Goal: Complete application form: Complete application form

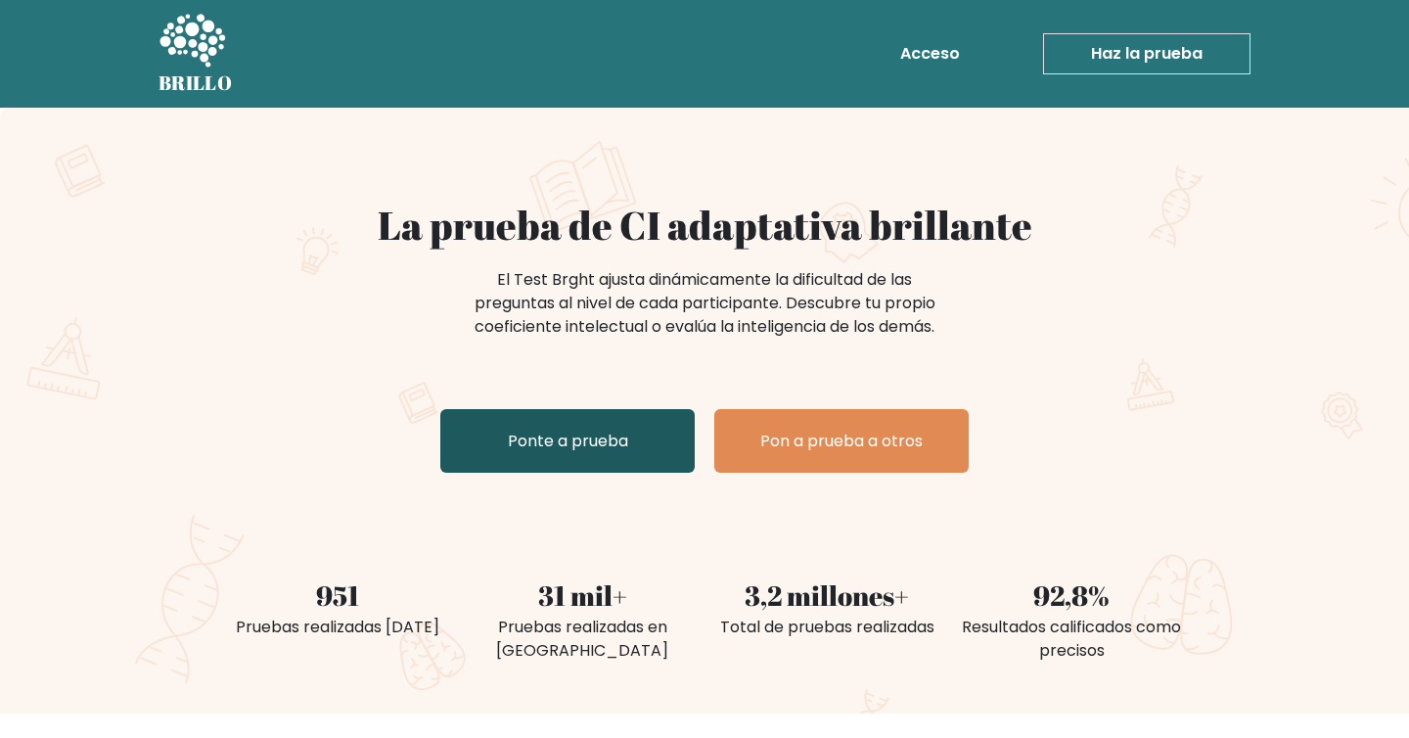
click at [558, 437] on font "Ponte a prueba" at bounding box center [568, 440] width 120 height 23
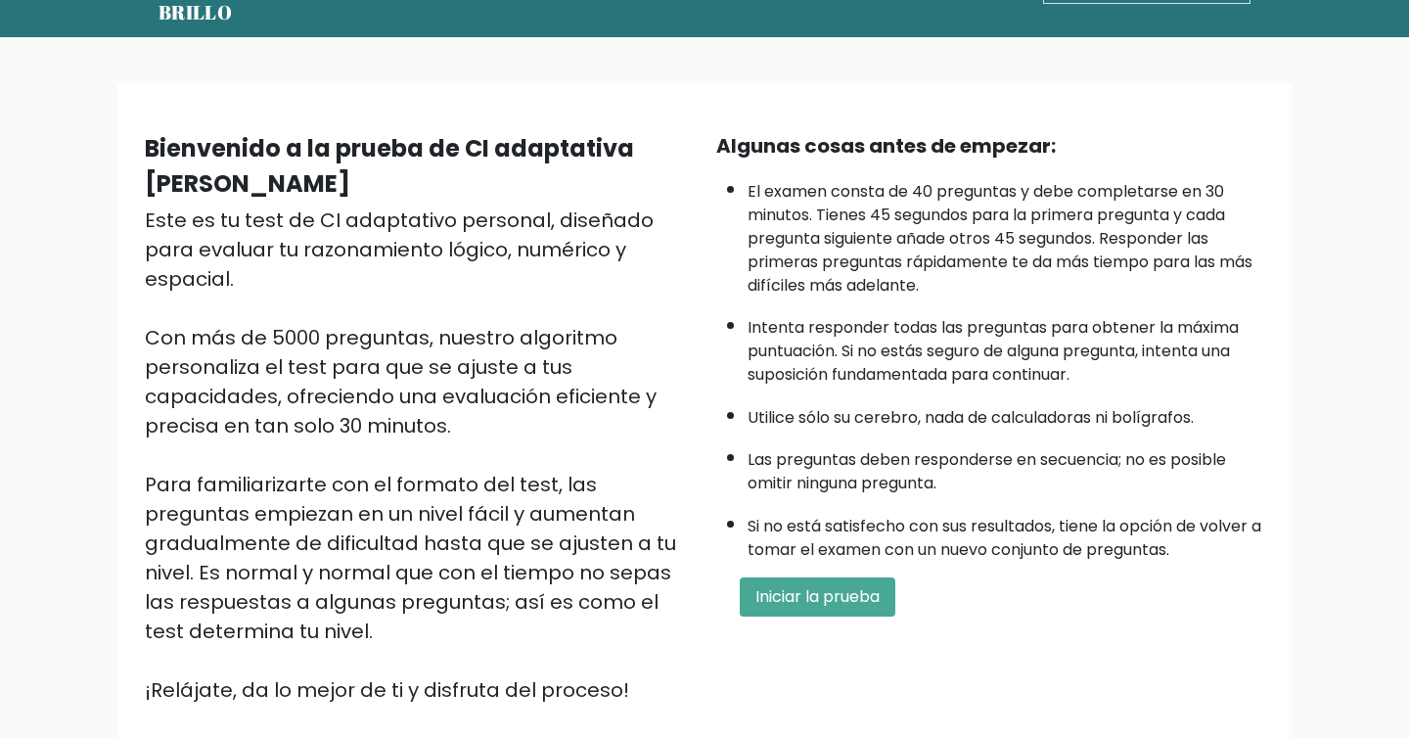
scroll to position [73, 0]
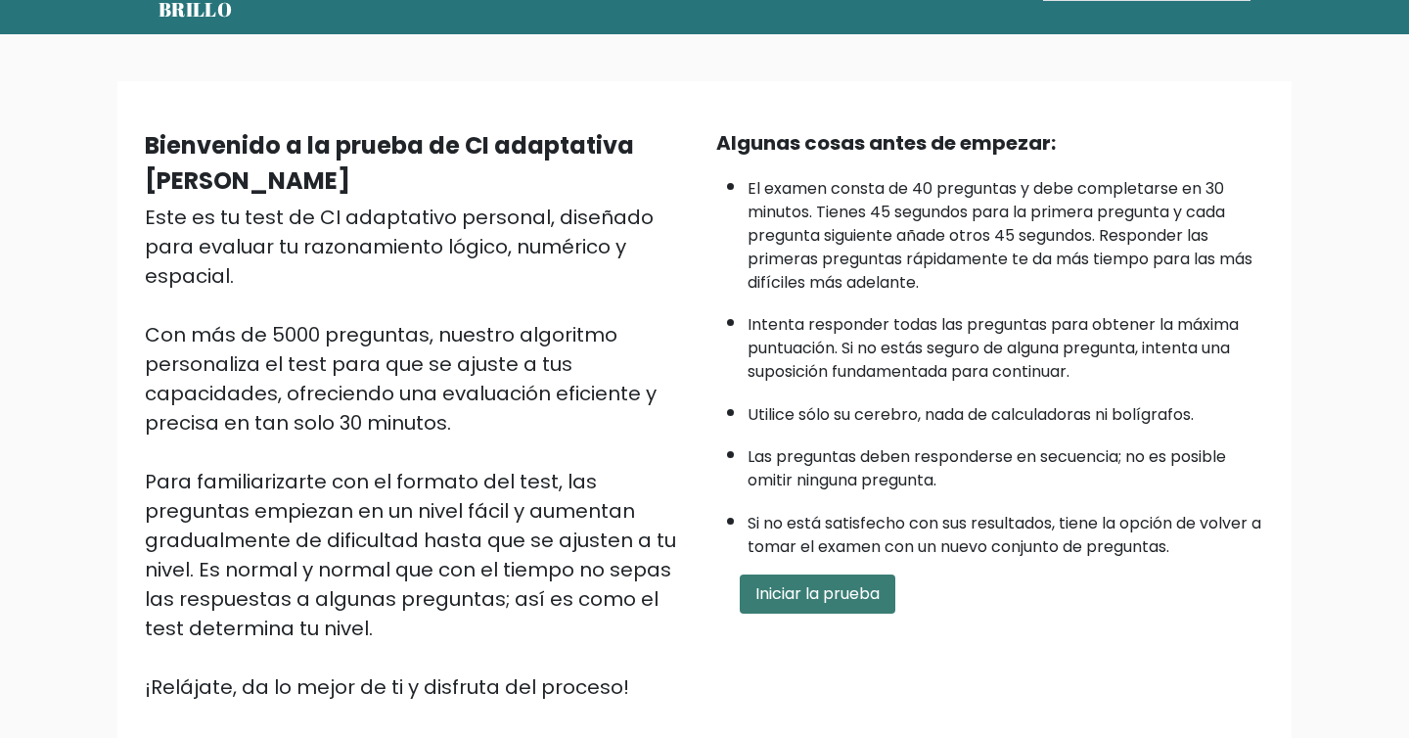
click at [817, 594] on font "Iniciar la prueba" at bounding box center [817, 593] width 124 height 23
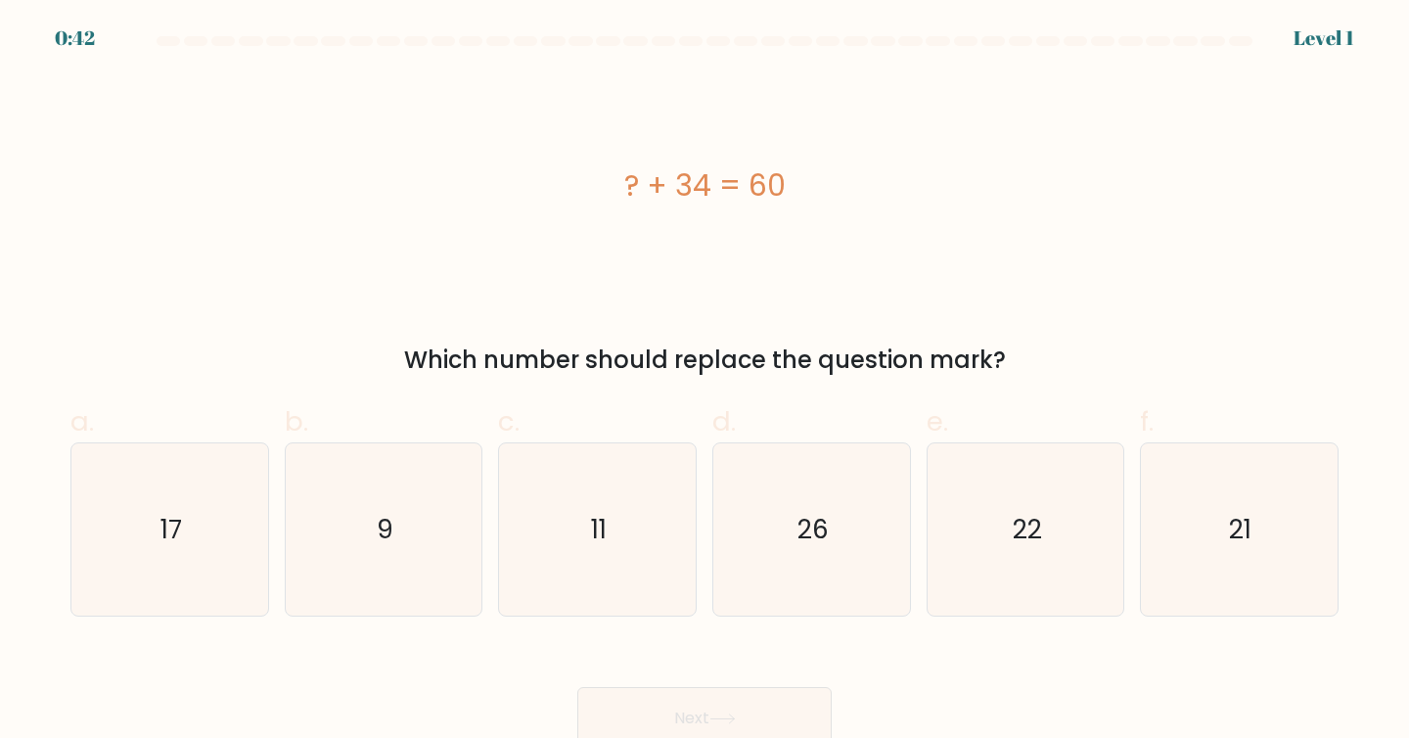
scroll to position [12, 0]
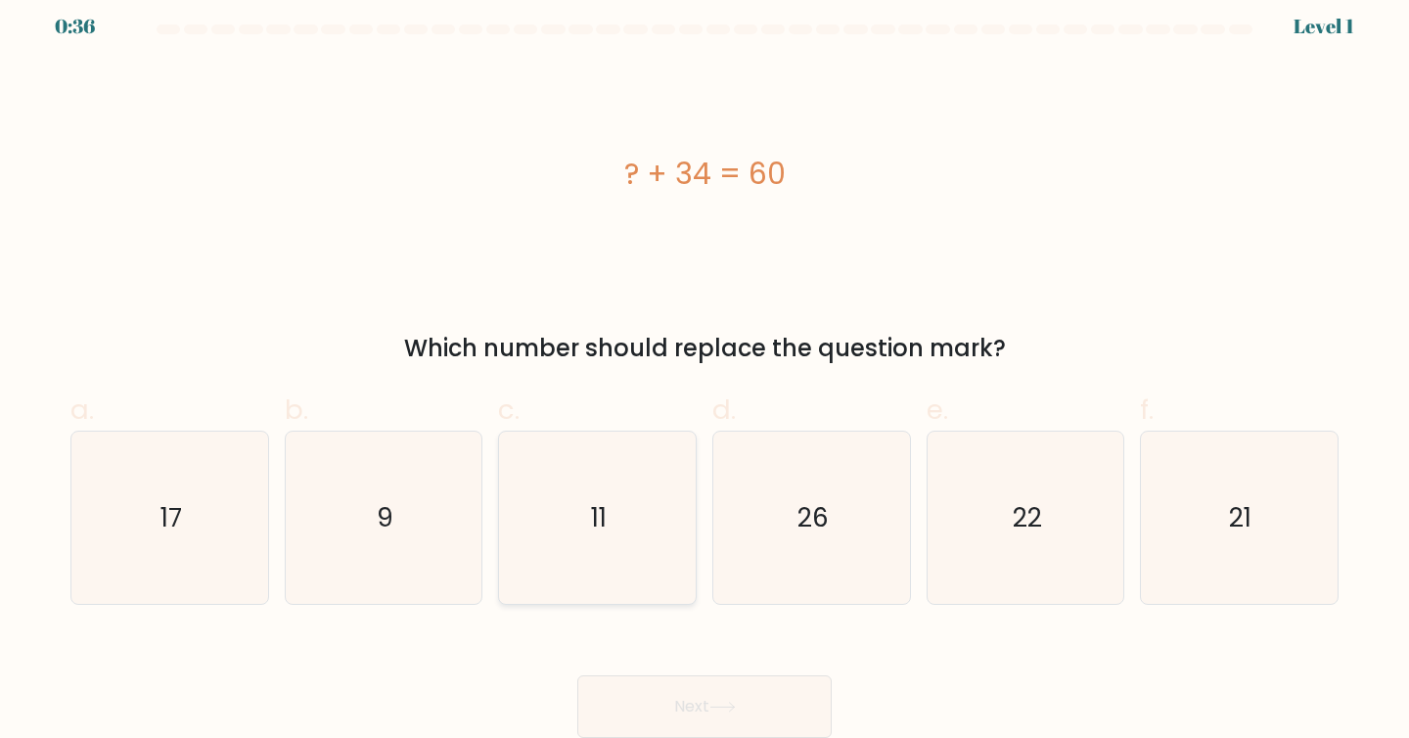
click at [597, 509] on text "11" at bounding box center [599, 517] width 16 height 36
click at [704, 370] on input "c. 11" at bounding box center [704, 363] width 1 height 13
radio input "true"
click at [706, 711] on button "Next" at bounding box center [704, 706] width 254 height 63
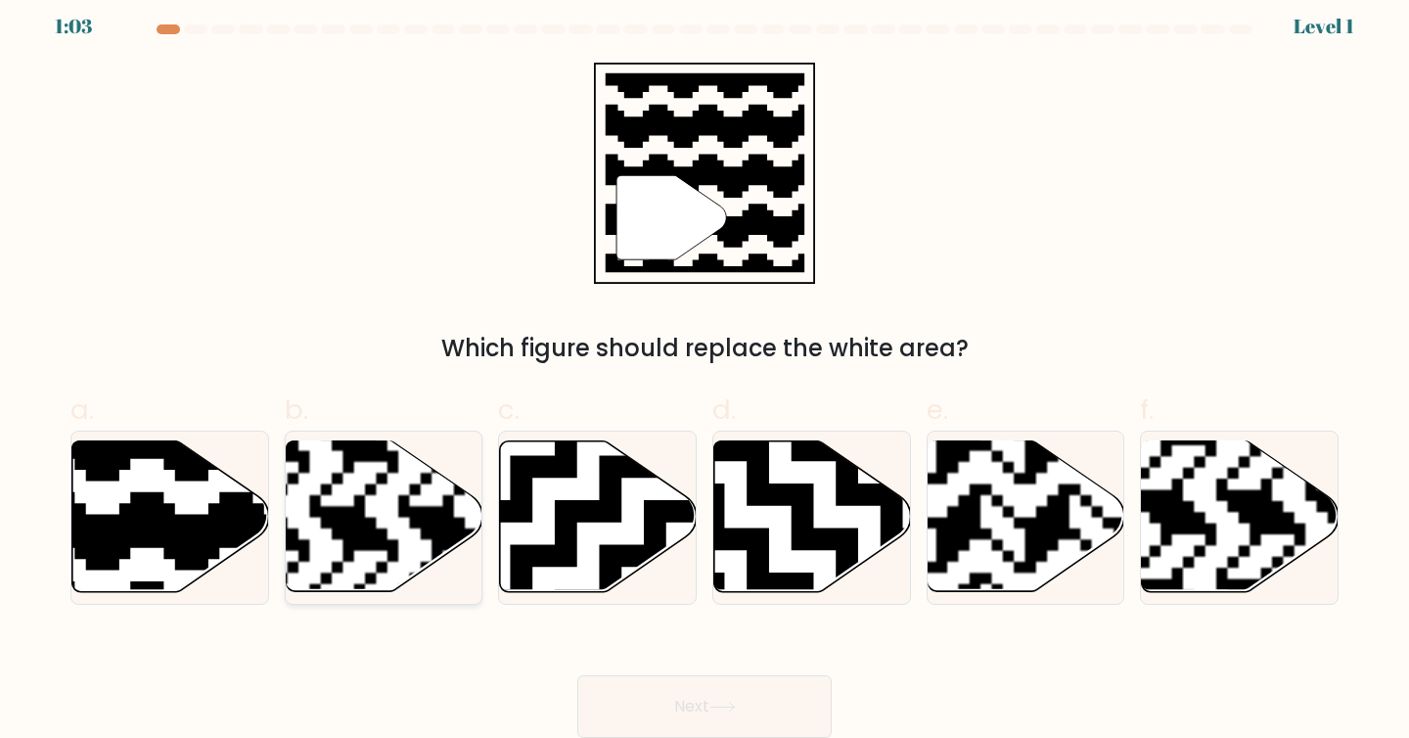
click at [350, 530] on rect at bounding box center [443, 439] width 356 height 356
click at [704, 370] on input "b." at bounding box center [704, 363] width 1 height 13
radio input "true"
click at [668, 695] on button "Next" at bounding box center [704, 706] width 254 height 63
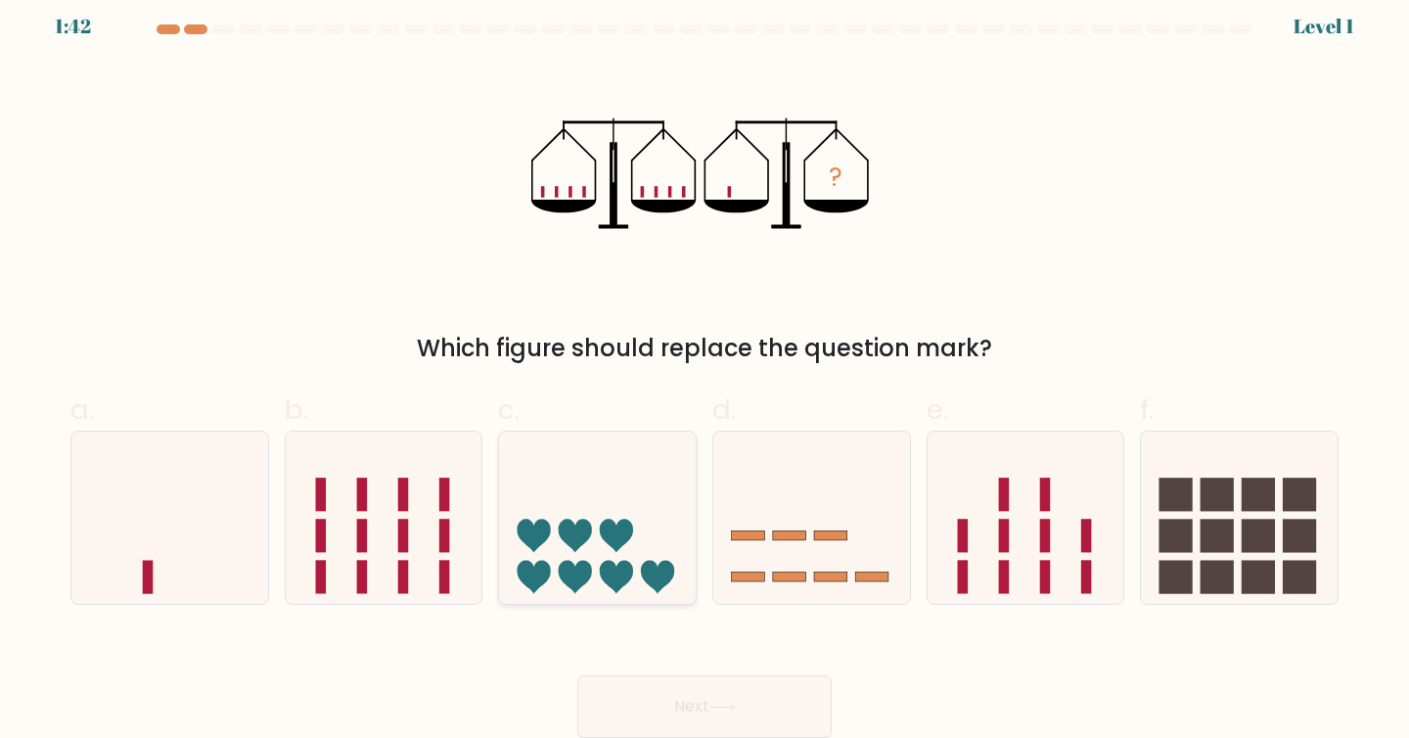
click at [575, 520] on icon at bounding box center [597, 517] width 197 height 162
click at [704, 370] on input "c." at bounding box center [704, 363] width 1 height 13
radio input "true"
click at [689, 711] on button "Next" at bounding box center [704, 706] width 254 height 63
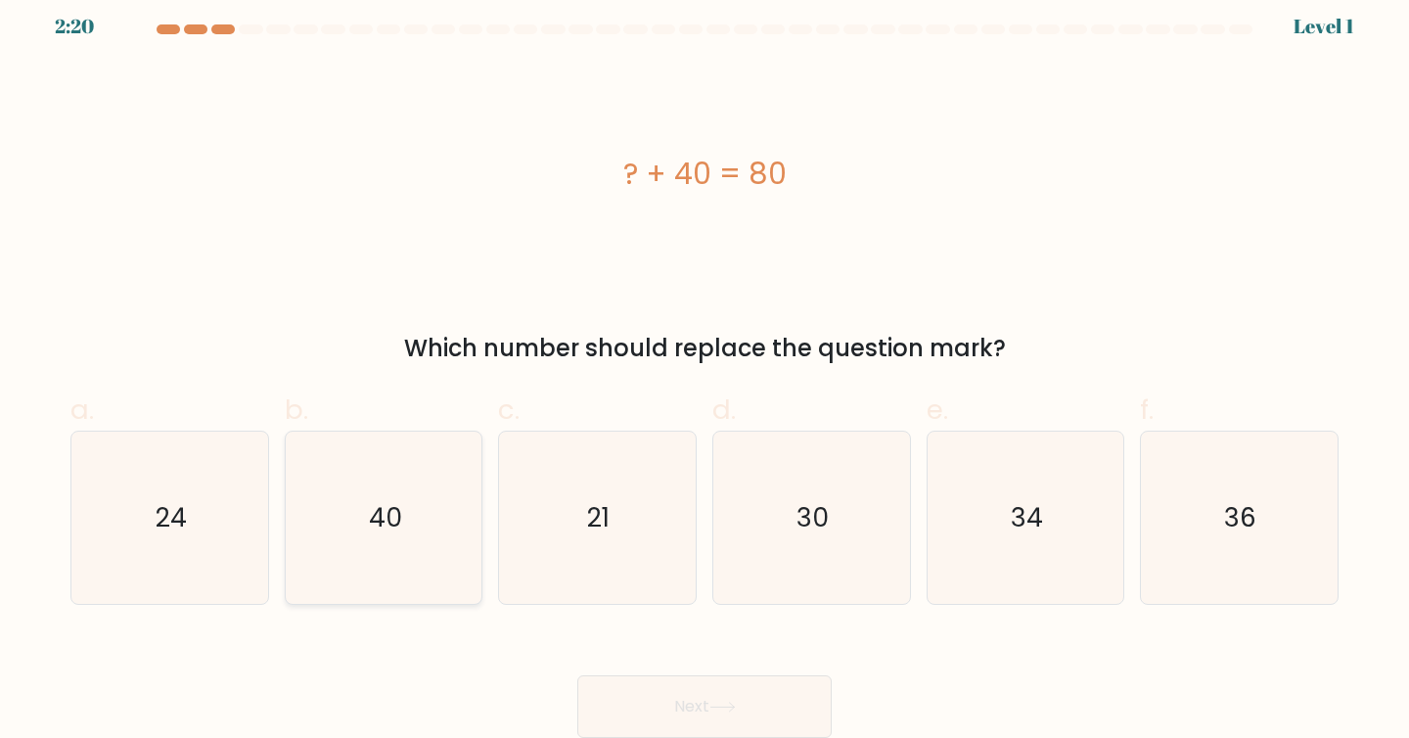
click at [399, 483] on icon "40" at bounding box center [383, 517] width 173 height 173
click at [704, 370] on input "b. 40" at bounding box center [704, 363] width 1 height 13
radio input "true"
click at [726, 695] on button "Next" at bounding box center [704, 706] width 254 height 63
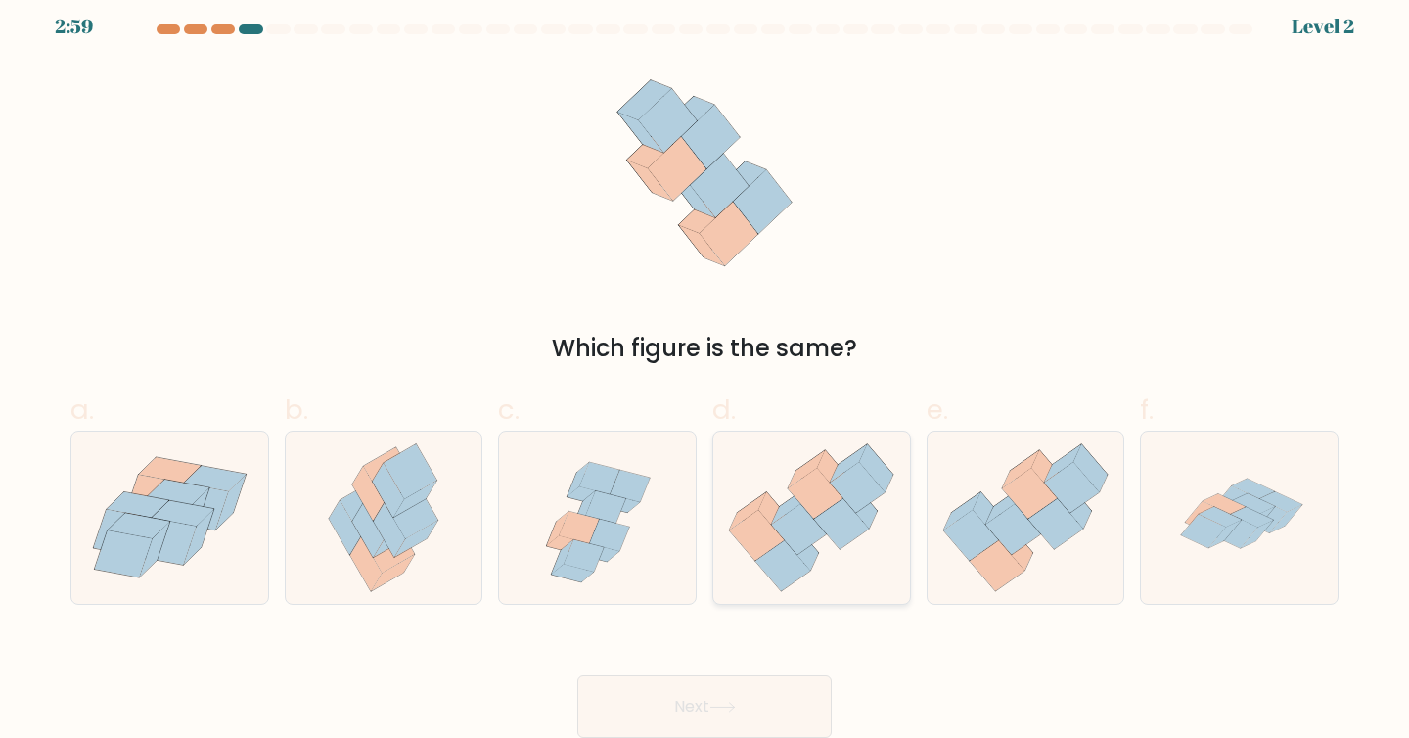
click at [799, 544] on icon at bounding box center [799, 529] width 55 height 51
click at [705, 370] on input "d." at bounding box center [704, 363] width 1 height 13
radio input "true"
click at [716, 701] on icon at bounding box center [722, 706] width 26 height 11
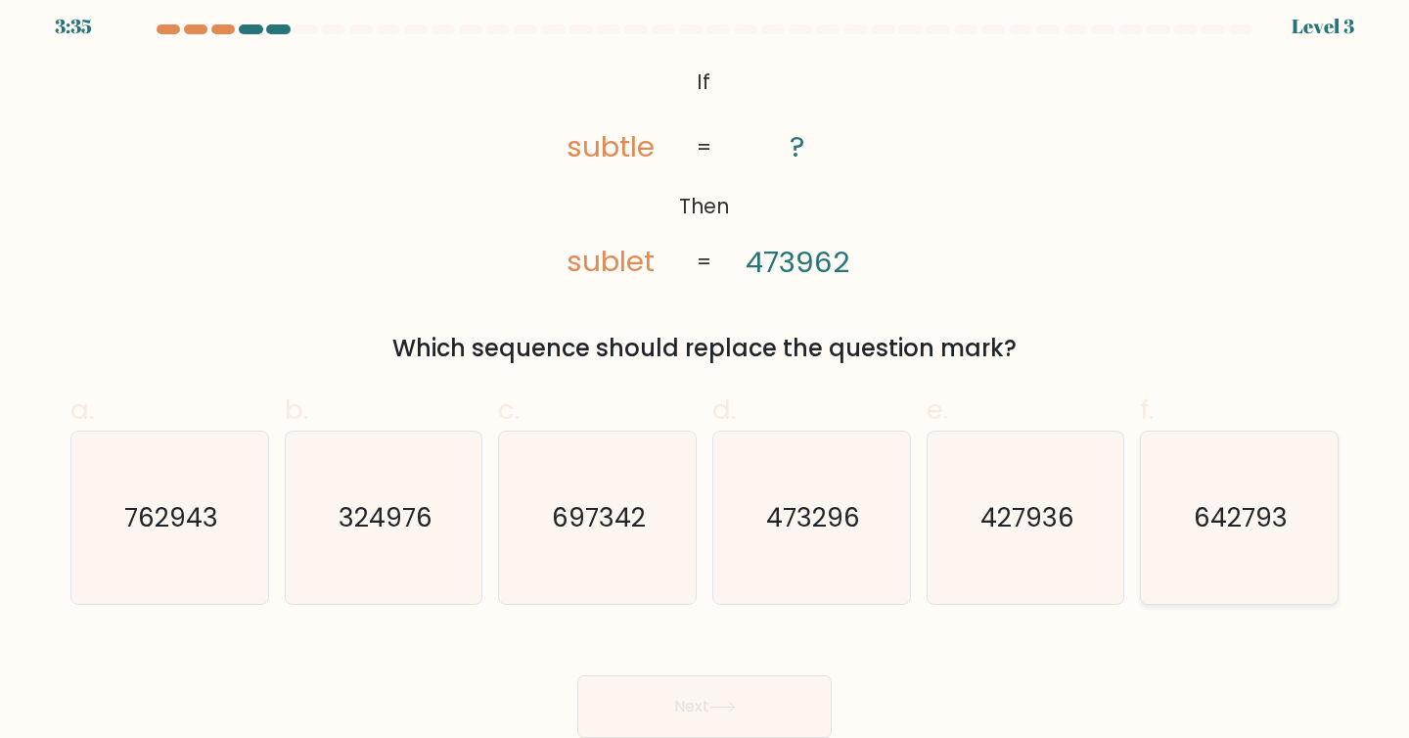
click at [1199, 525] on text "642793" at bounding box center [1241, 517] width 94 height 36
click at [705, 370] on input "f. 642793" at bounding box center [704, 363] width 1 height 13
radio input "true"
click at [706, 694] on button "Next" at bounding box center [704, 706] width 254 height 63
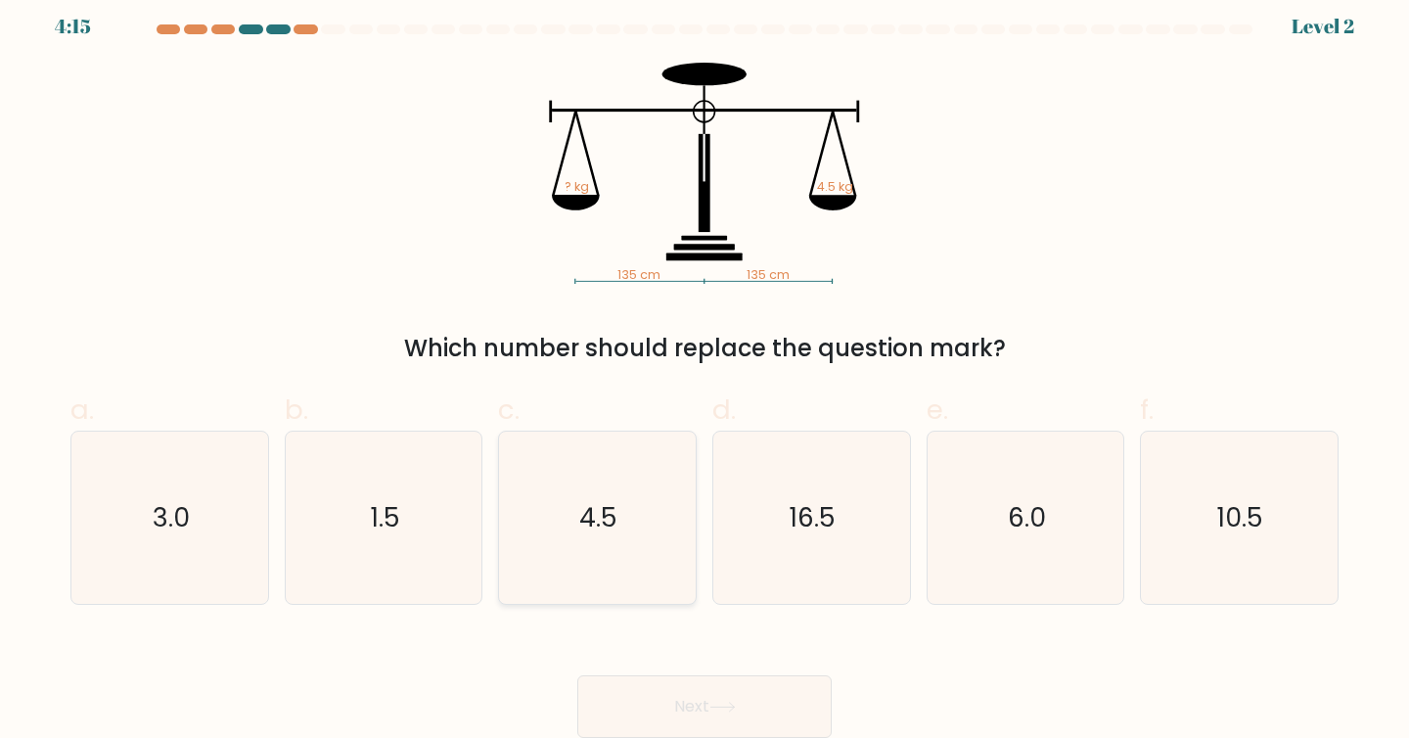
click at [585, 544] on icon "4.5" at bounding box center [597, 517] width 173 height 173
click at [704, 370] on input "c. 4.5" at bounding box center [704, 363] width 1 height 13
radio input "true"
click at [649, 708] on button "Next" at bounding box center [704, 706] width 254 height 63
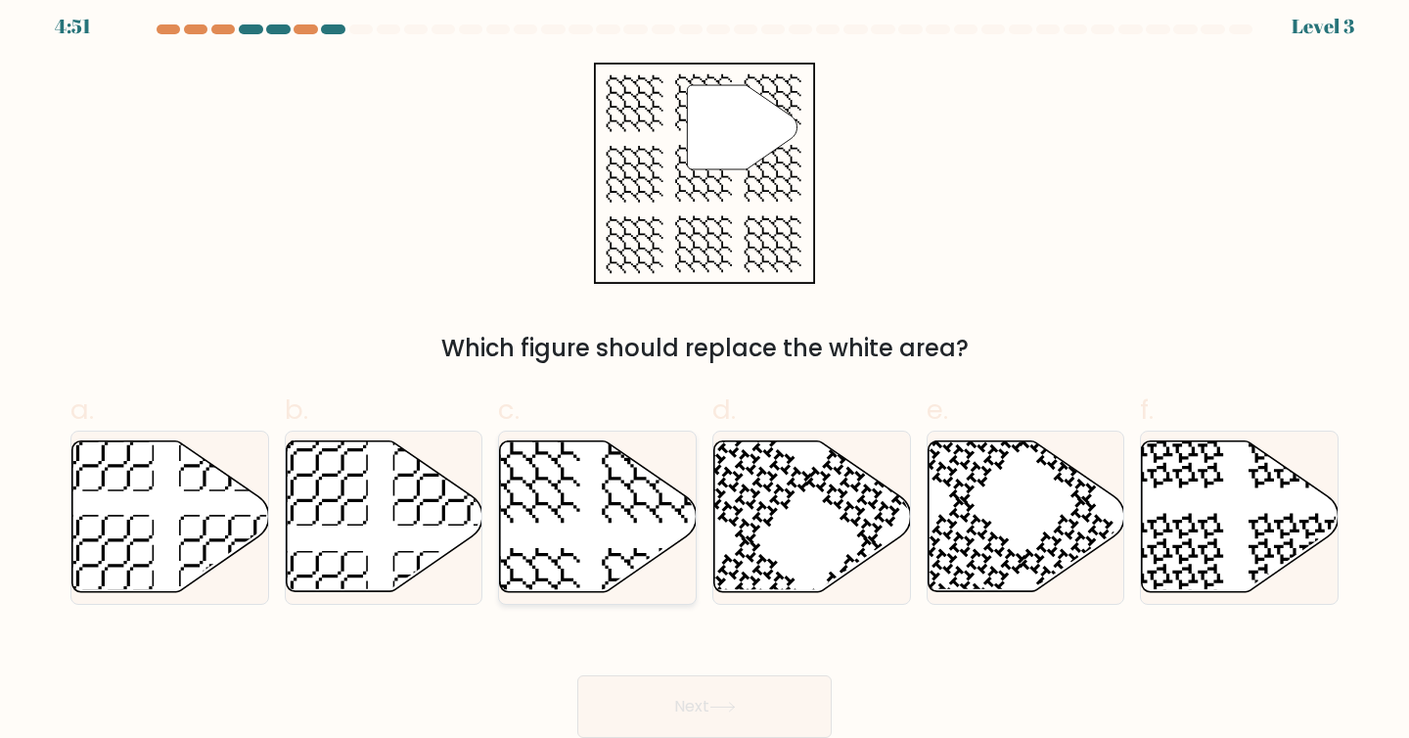
click at [566, 519] on icon at bounding box center [598, 516] width 197 height 151
click at [704, 370] on input "c." at bounding box center [704, 363] width 1 height 13
radio input "true"
click at [627, 695] on button "Next" at bounding box center [704, 706] width 254 height 63
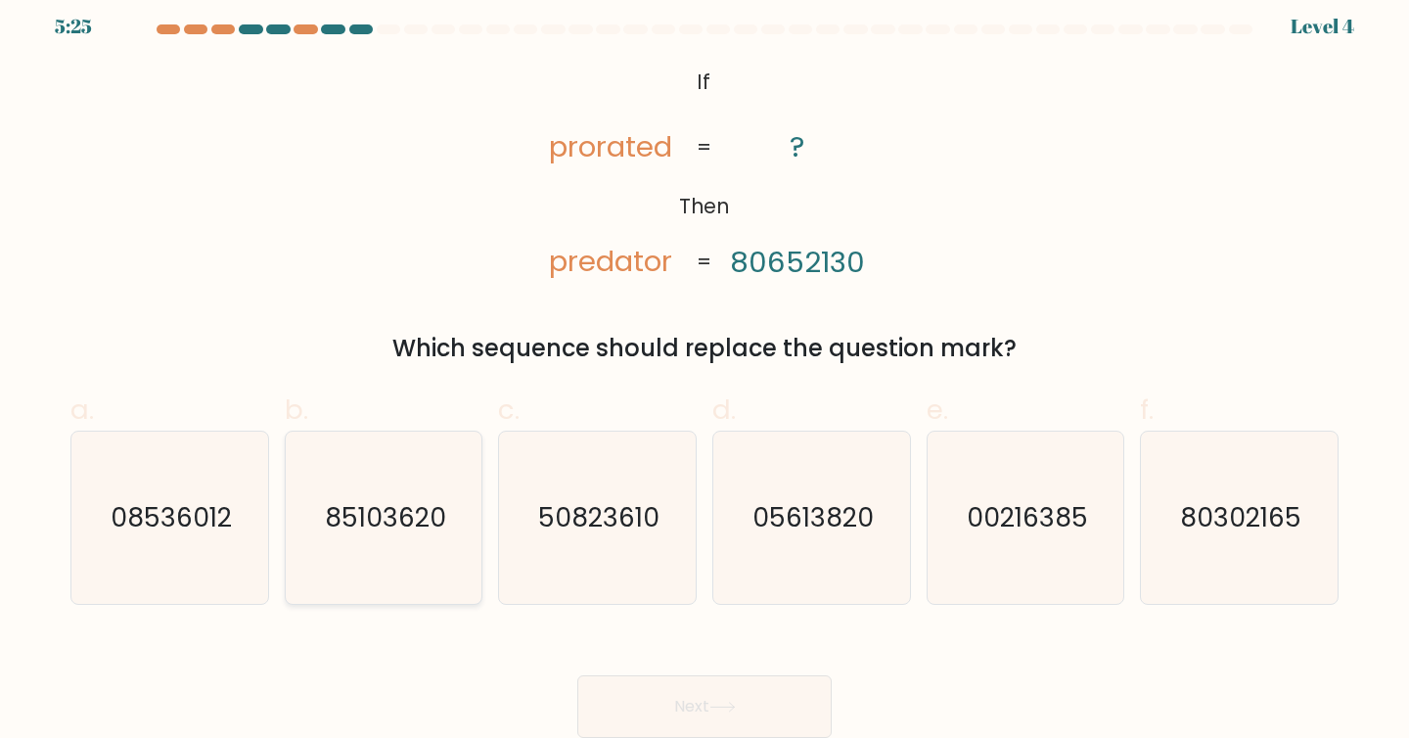
click at [424, 521] on text "85103620" at bounding box center [385, 517] width 121 height 36
click at [704, 370] on input "b. 85103620" at bounding box center [704, 363] width 1 height 13
radio input "true"
click at [612, 697] on button "Next" at bounding box center [704, 706] width 254 height 63
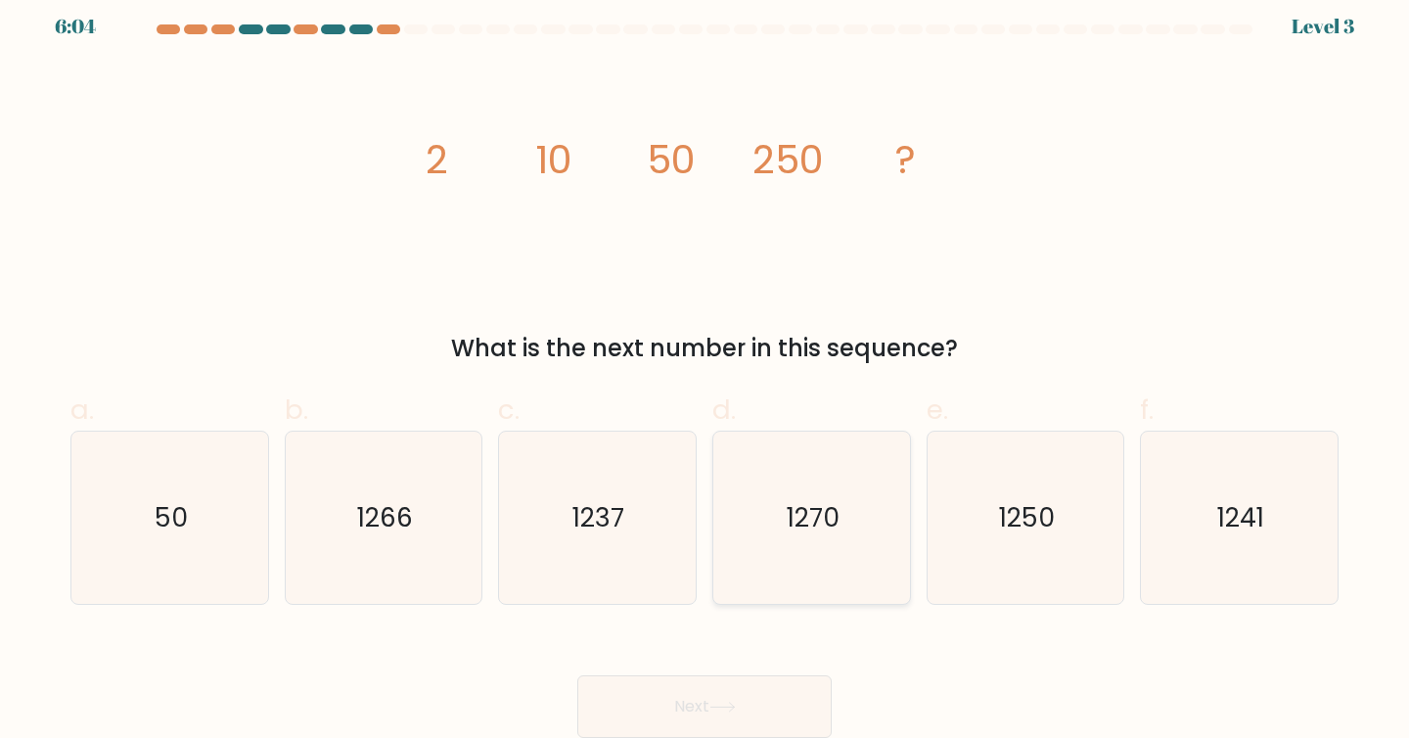
click at [796, 537] on icon "1270" at bounding box center [811, 517] width 173 height 173
click at [705, 370] on input "d. 1270" at bounding box center [704, 363] width 1 height 13
radio input "true"
click at [698, 707] on button "Next" at bounding box center [704, 706] width 254 height 63
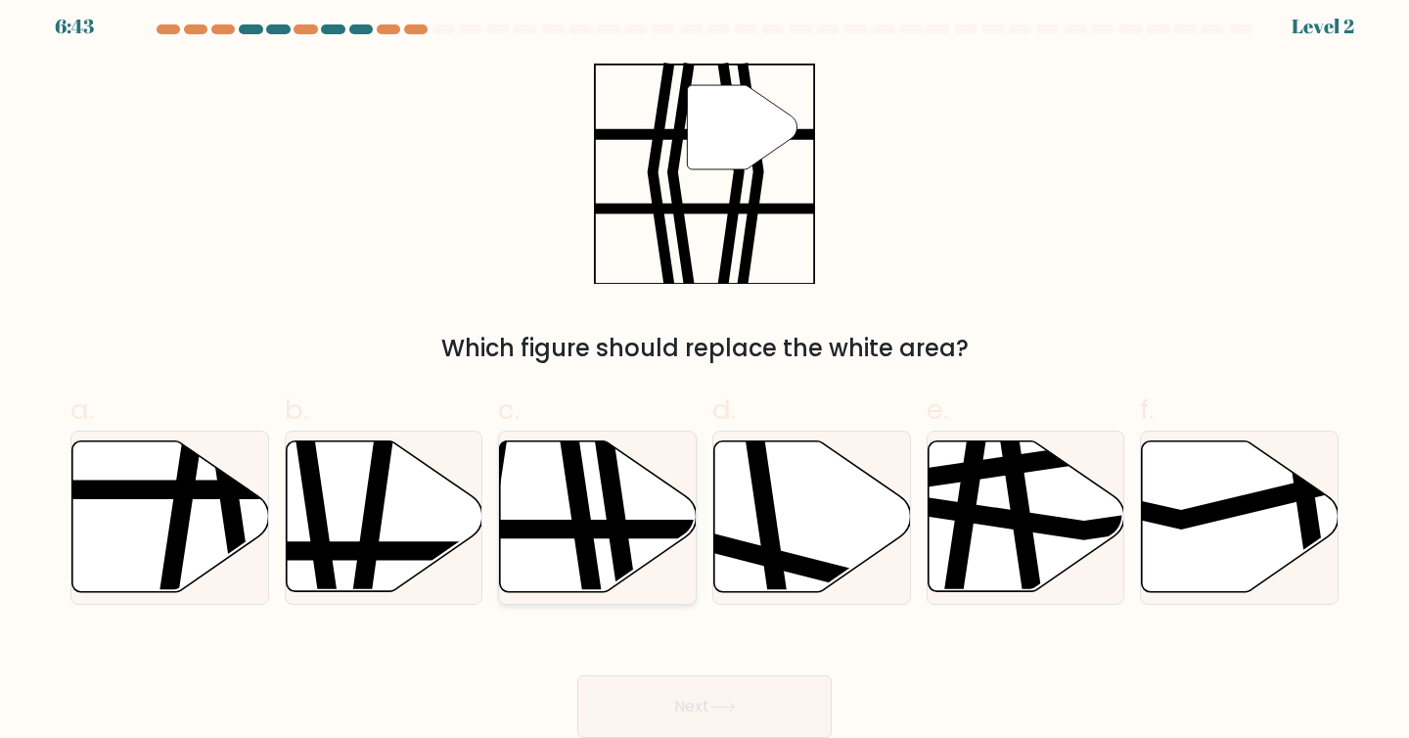
click at [622, 493] on icon at bounding box center [598, 516] width 197 height 151
click at [704, 370] on input "c." at bounding box center [704, 363] width 1 height 13
radio input "true"
click at [698, 707] on button "Next" at bounding box center [704, 706] width 254 height 63
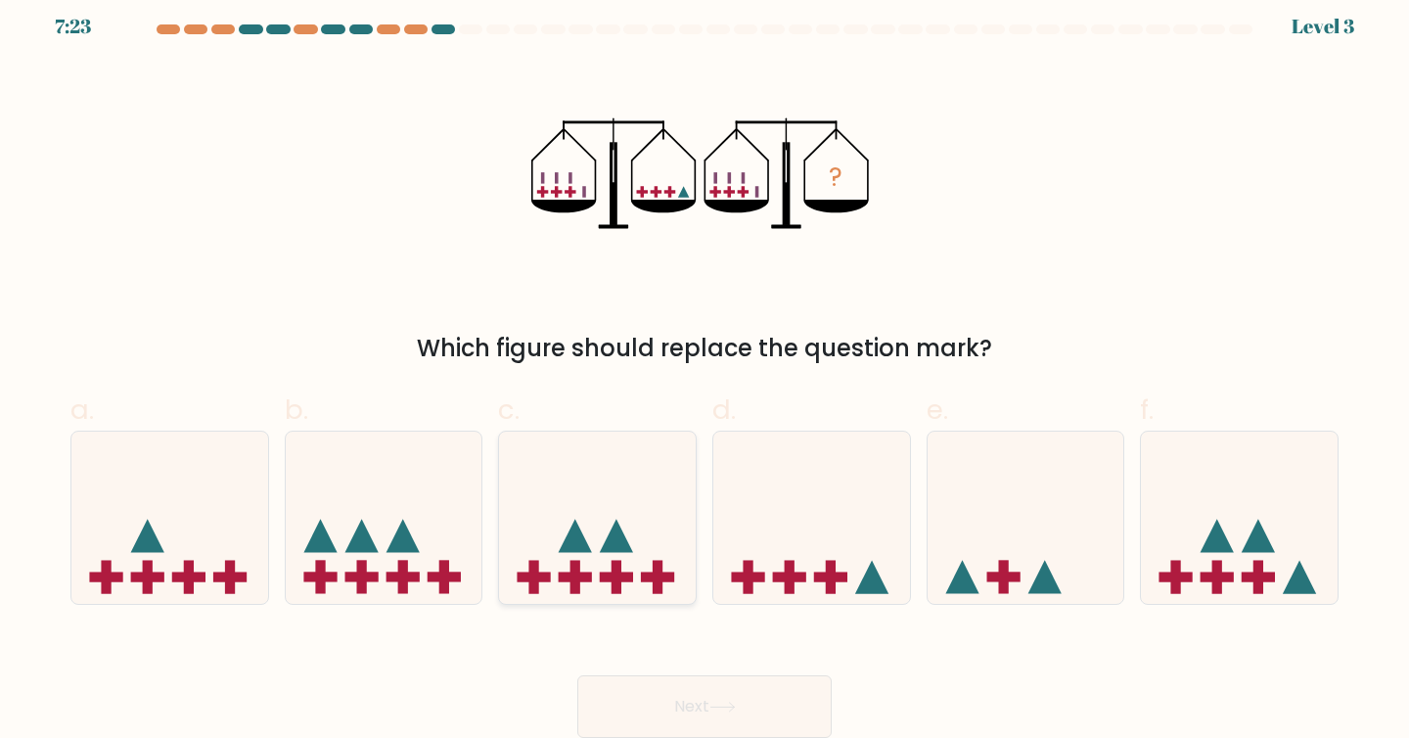
click at [634, 515] on icon at bounding box center [597, 517] width 197 height 162
click at [704, 370] on input "c." at bounding box center [704, 363] width 1 height 13
radio input "true"
click at [664, 705] on button "Next" at bounding box center [704, 706] width 254 height 63
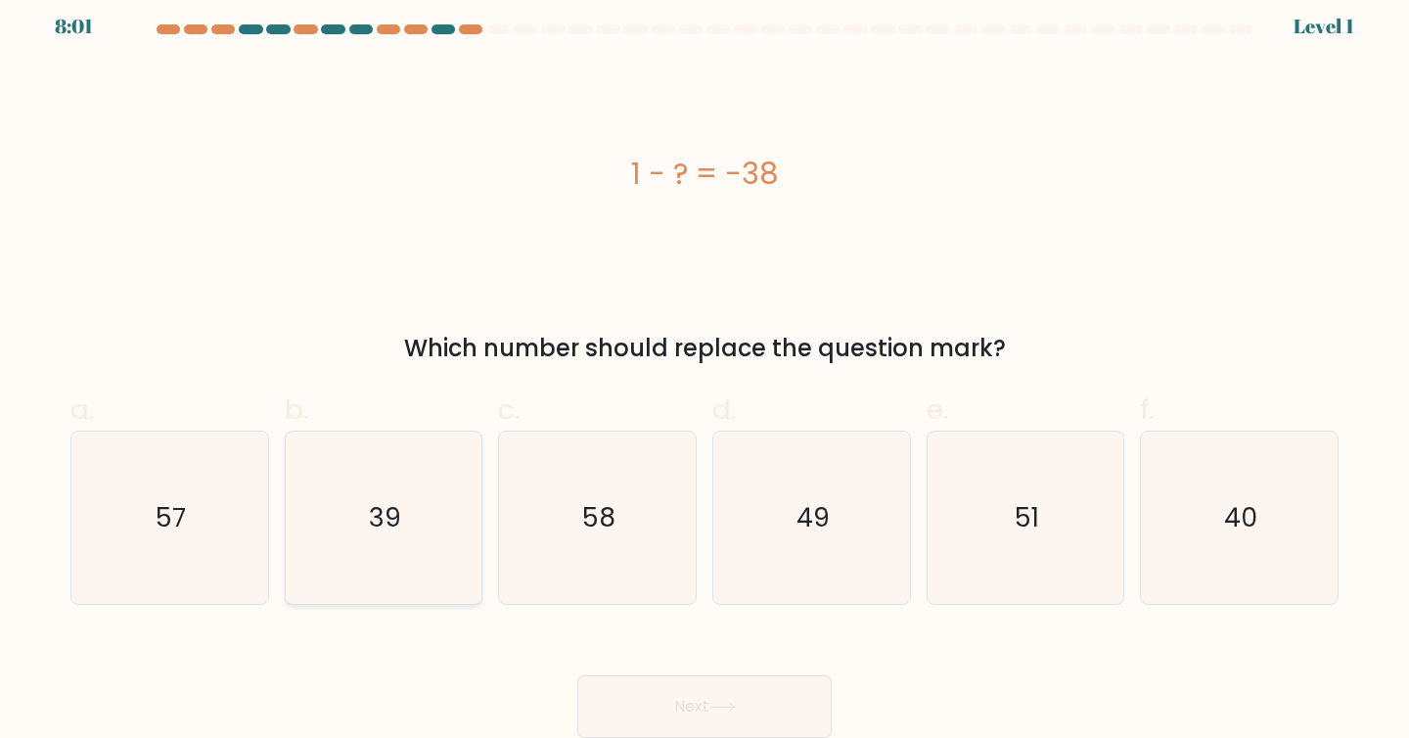
click at [428, 492] on icon "39" at bounding box center [383, 517] width 173 height 173
click at [704, 370] on input "b. 39" at bounding box center [704, 363] width 1 height 13
radio input "true"
click at [734, 707] on icon at bounding box center [721, 706] width 23 height 9
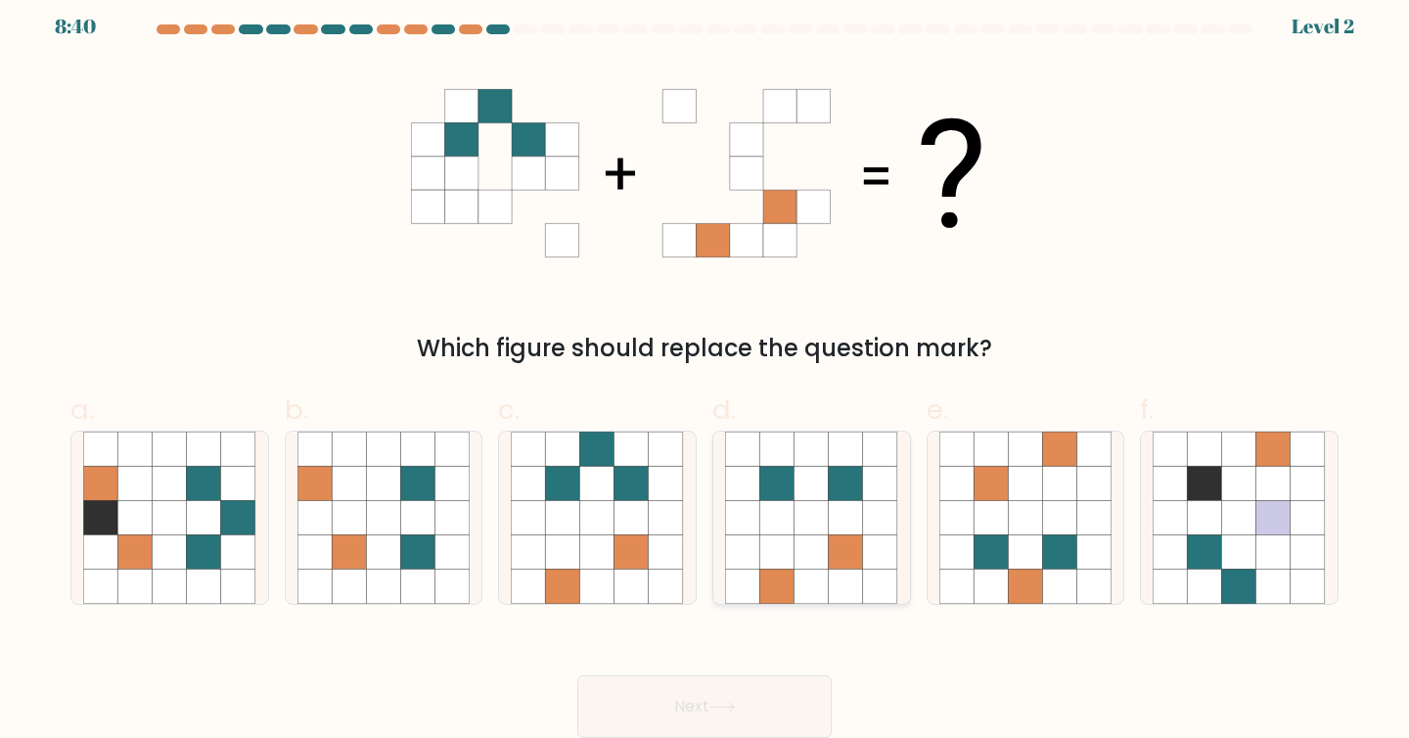
click at [808, 531] on icon at bounding box center [811, 517] width 34 height 34
click at [705, 370] on input "d." at bounding box center [704, 363] width 1 height 13
radio input "true"
click at [703, 700] on button "Next" at bounding box center [704, 706] width 254 height 63
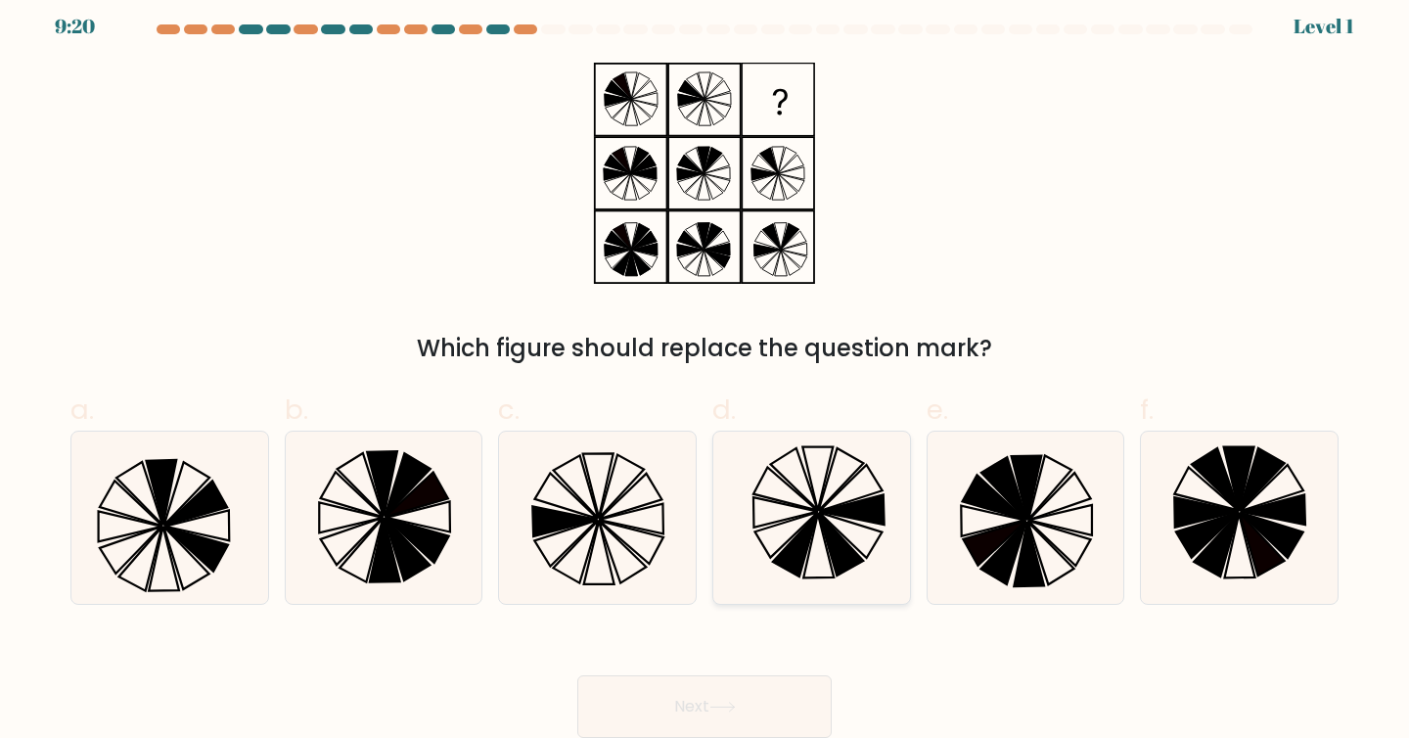
click at [821, 486] on icon at bounding box center [811, 517] width 173 height 173
click at [705, 370] on input "d." at bounding box center [704, 363] width 1 height 13
radio input "true"
click at [710, 710] on button "Next" at bounding box center [704, 706] width 254 height 63
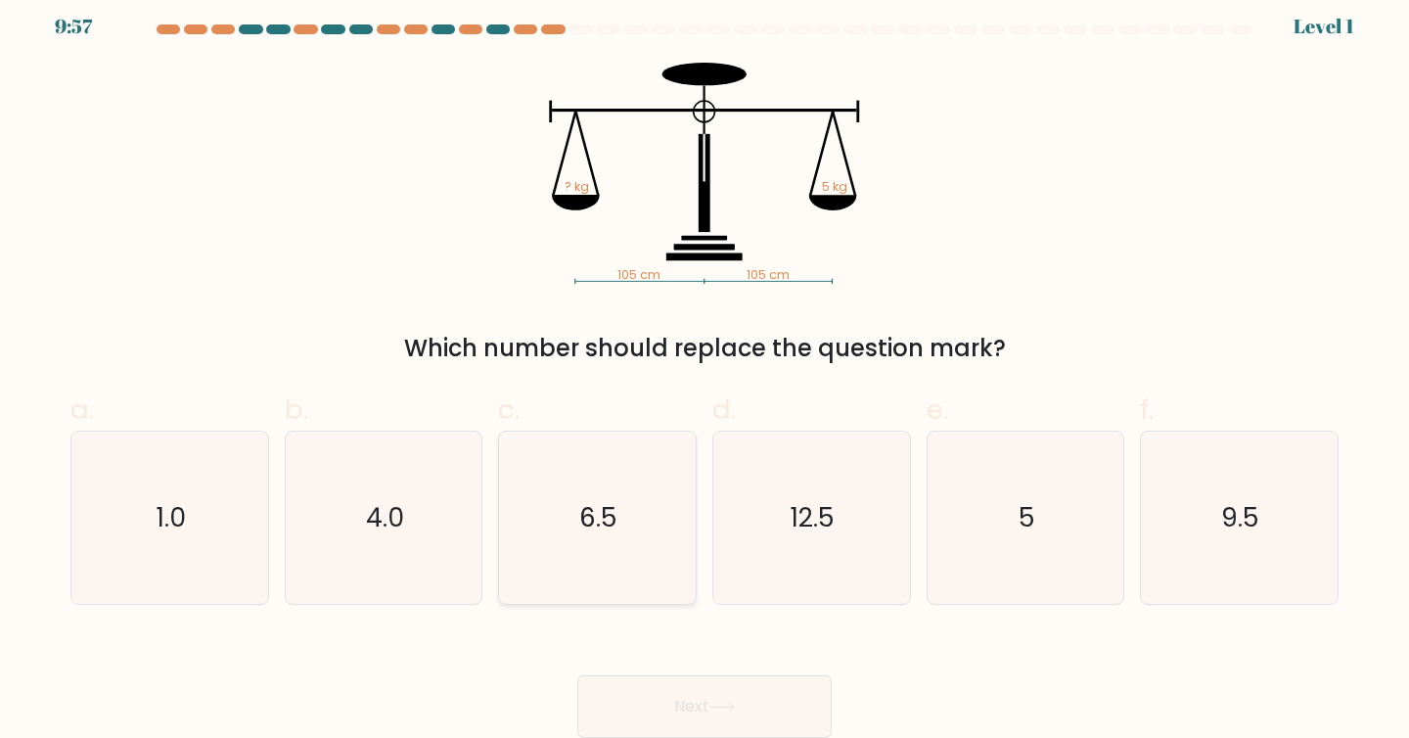
click at [606, 558] on icon "6.5" at bounding box center [597, 517] width 173 height 173
click at [704, 370] on input "c. 6.5" at bounding box center [704, 363] width 1 height 13
radio input "true"
click at [636, 706] on button "Next" at bounding box center [704, 706] width 254 height 63
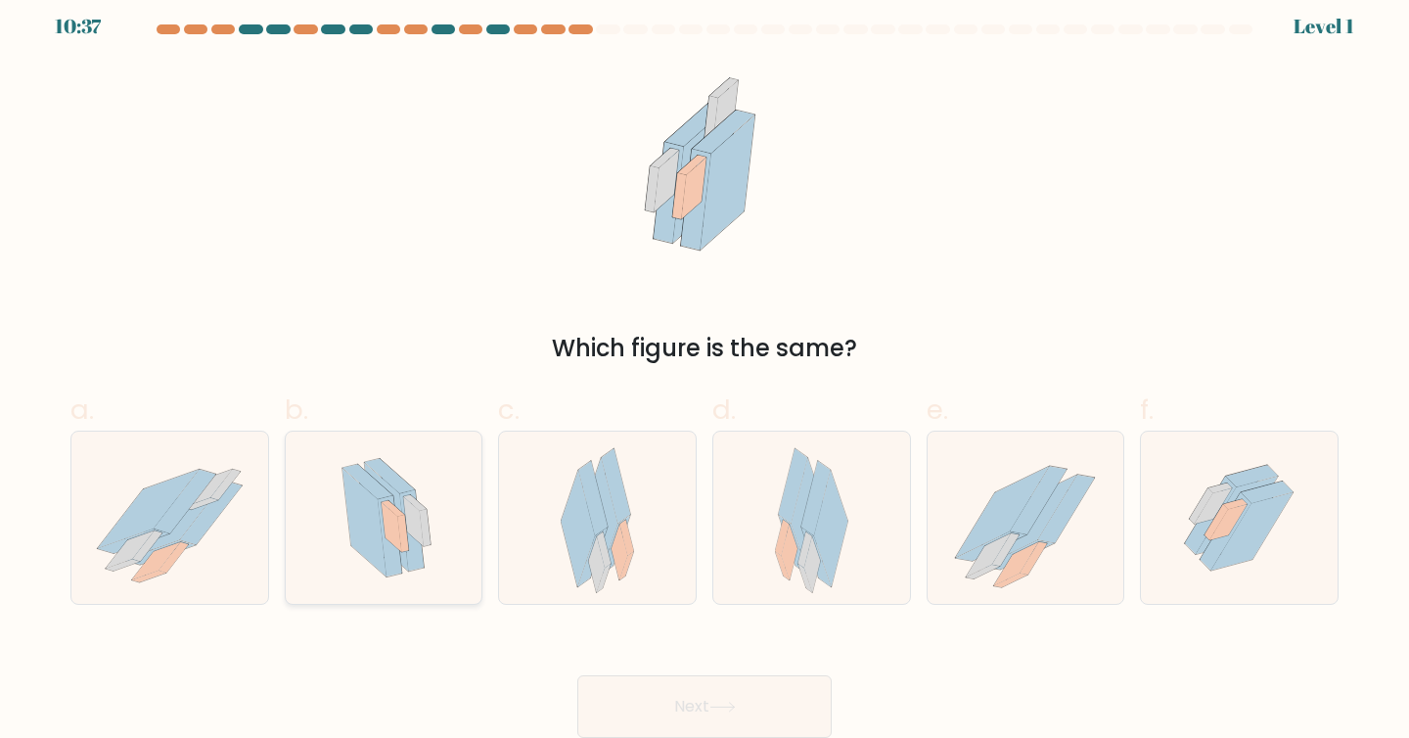
click at [387, 503] on icon at bounding box center [393, 508] width 23 height 16
click at [704, 370] on input "b." at bounding box center [704, 363] width 1 height 13
radio input "true"
click at [633, 708] on button "Next" at bounding box center [704, 706] width 254 height 63
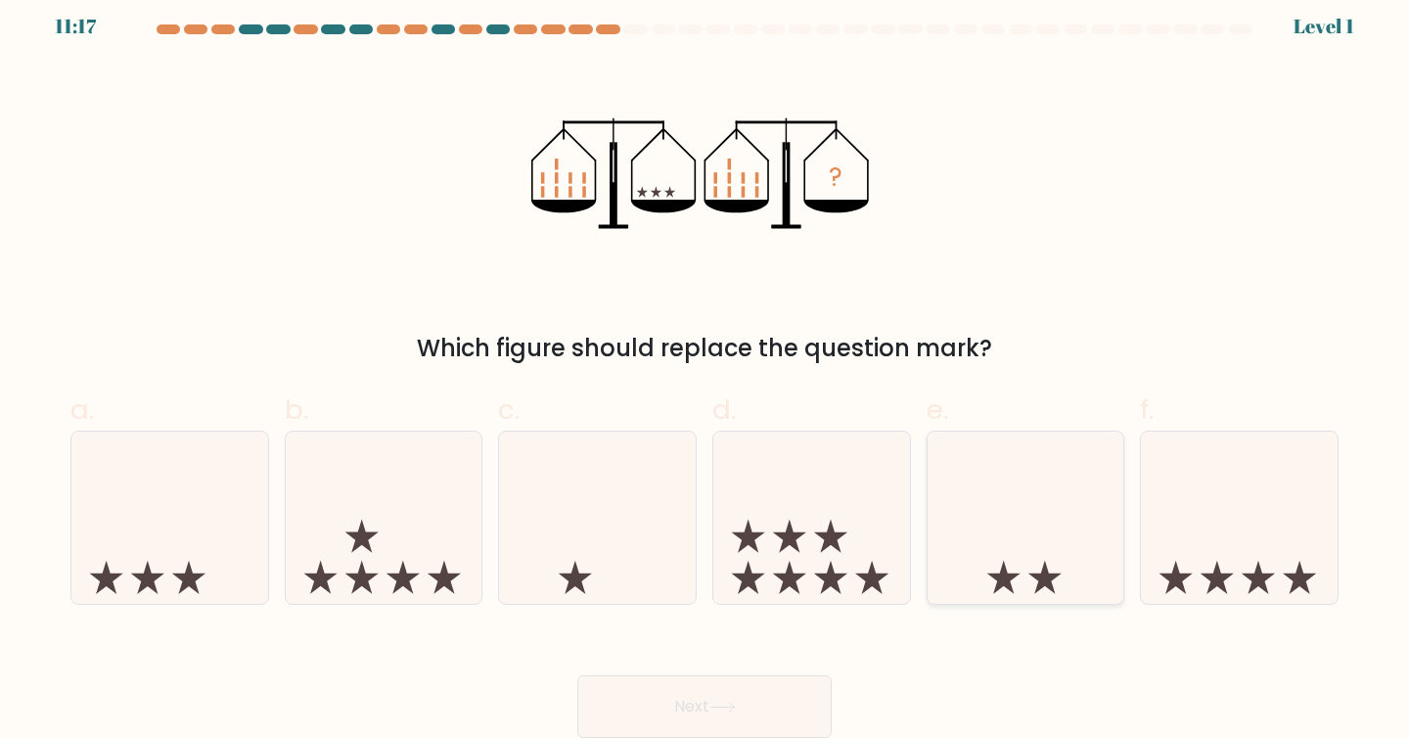
click at [1038, 550] on icon at bounding box center [1025, 517] width 197 height 162
click at [705, 370] on input "e." at bounding box center [704, 363] width 1 height 13
radio input "true"
click at [745, 711] on button "Next" at bounding box center [704, 706] width 254 height 63
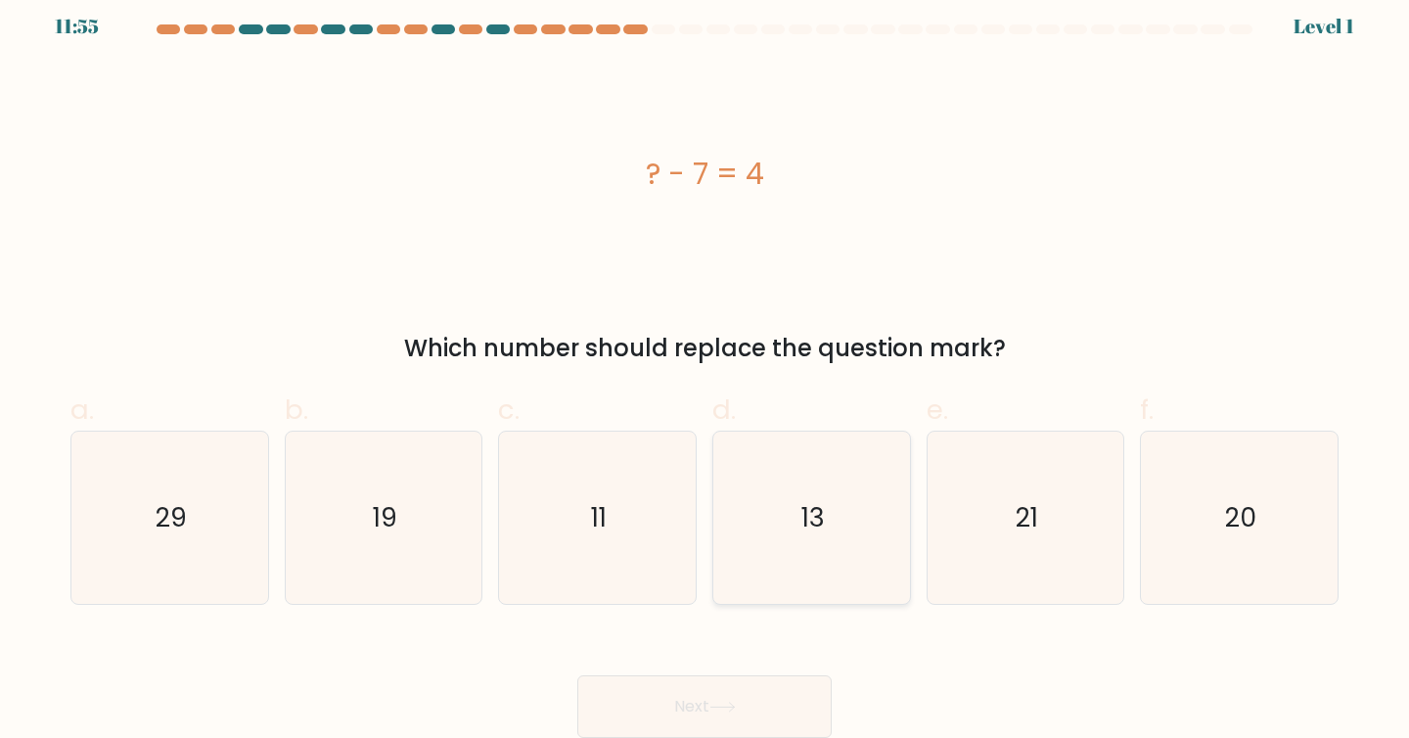
click at [829, 522] on icon "13" at bounding box center [811, 517] width 173 height 173
click at [705, 370] on input "d. 13" at bounding box center [704, 363] width 1 height 13
radio input "true"
click at [681, 702] on button "Next" at bounding box center [704, 706] width 254 height 63
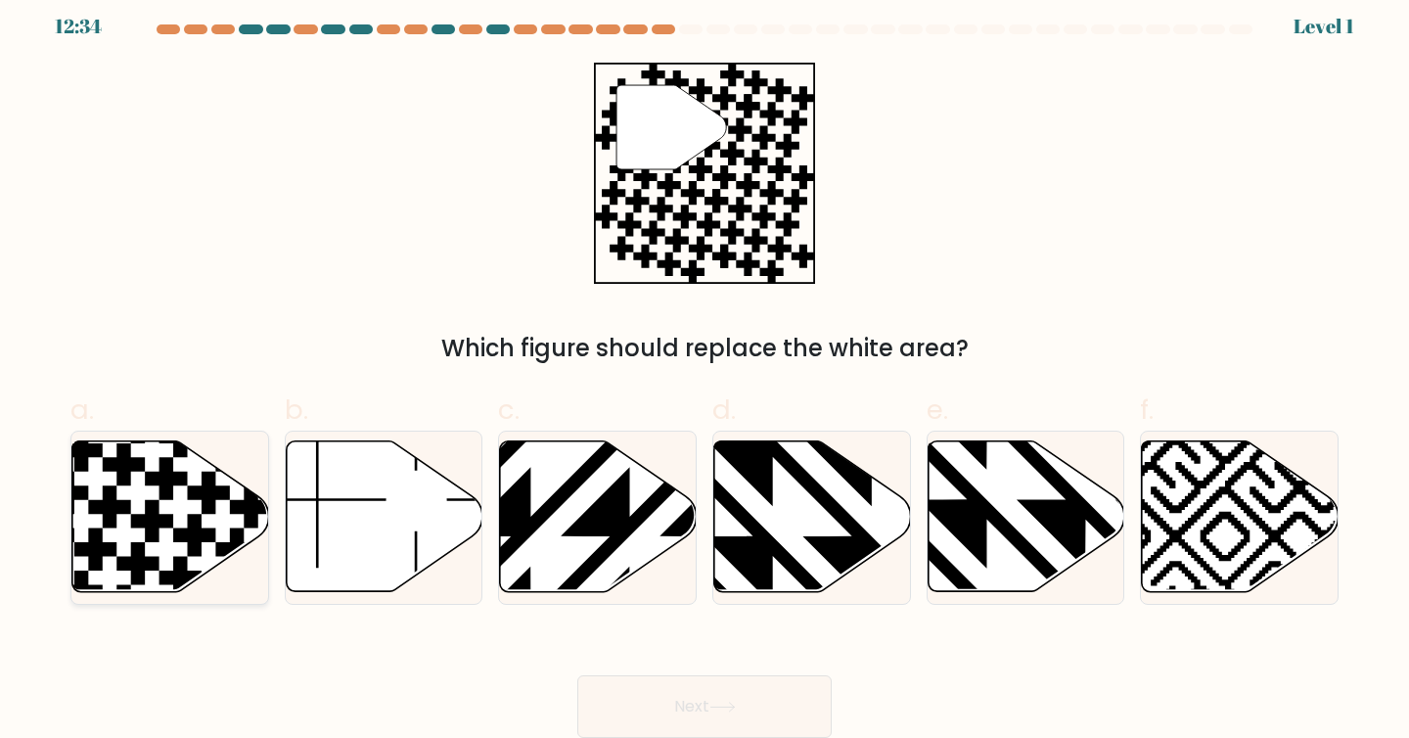
click at [170, 472] on icon at bounding box center [166, 479] width 42 height 42
click at [704, 370] on input "a." at bounding box center [704, 363] width 1 height 13
radio input "true"
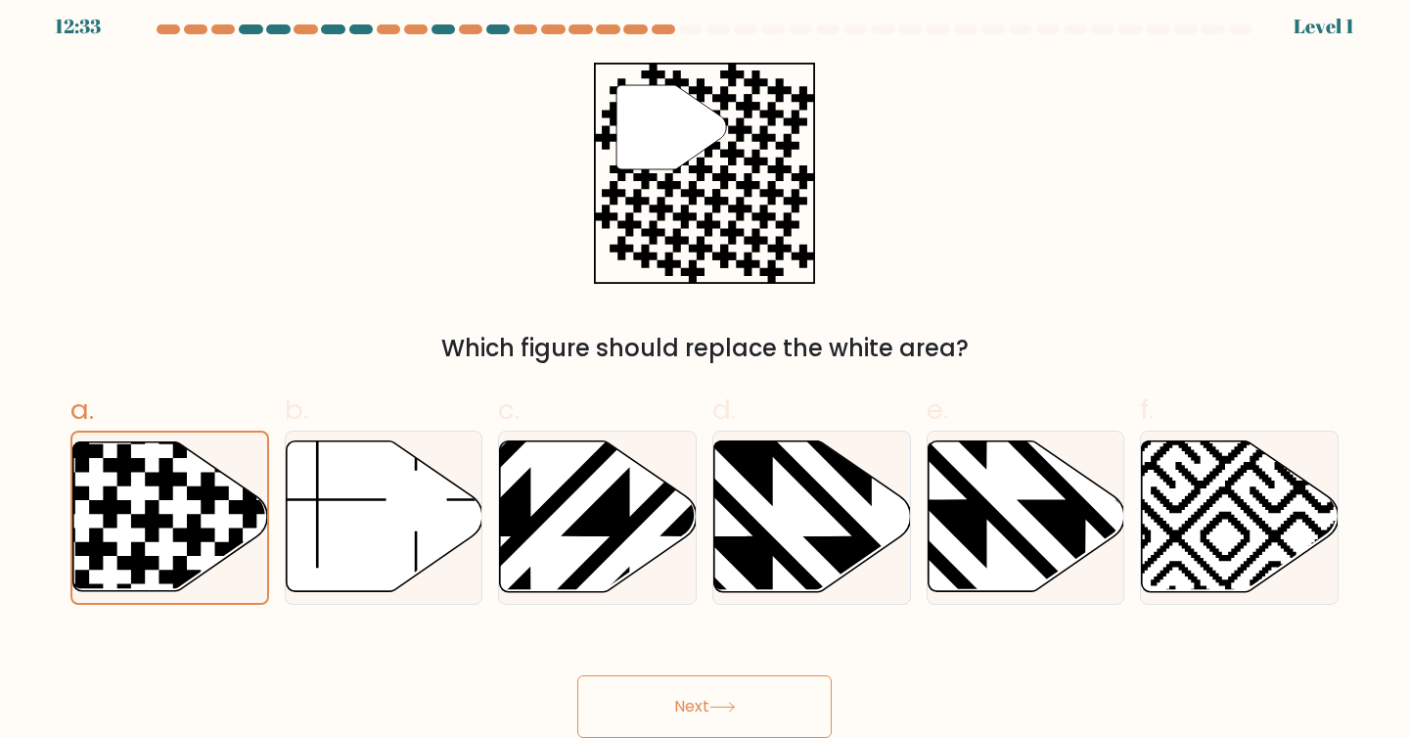
click at [621, 688] on button "Next" at bounding box center [704, 706] width 254 height 63
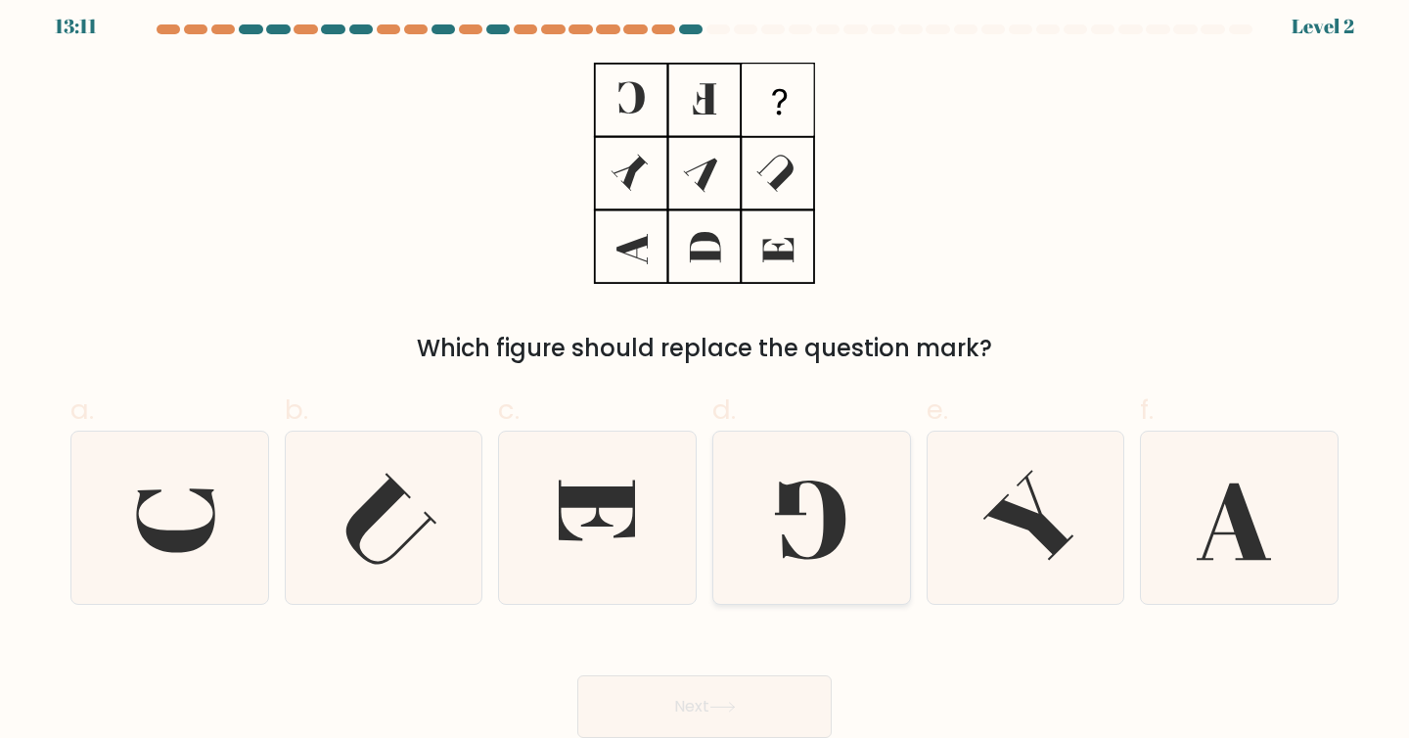
click at [839, 517] on icon at bounding box center [810, 519] width 71 height 79
click at [705, 370] on input "d." at bounding box center [704, 363] width 1 height 13
radio input "true"
click at [711, 686] on button "Next" at bounding box center [704, 706] width 254 height 63
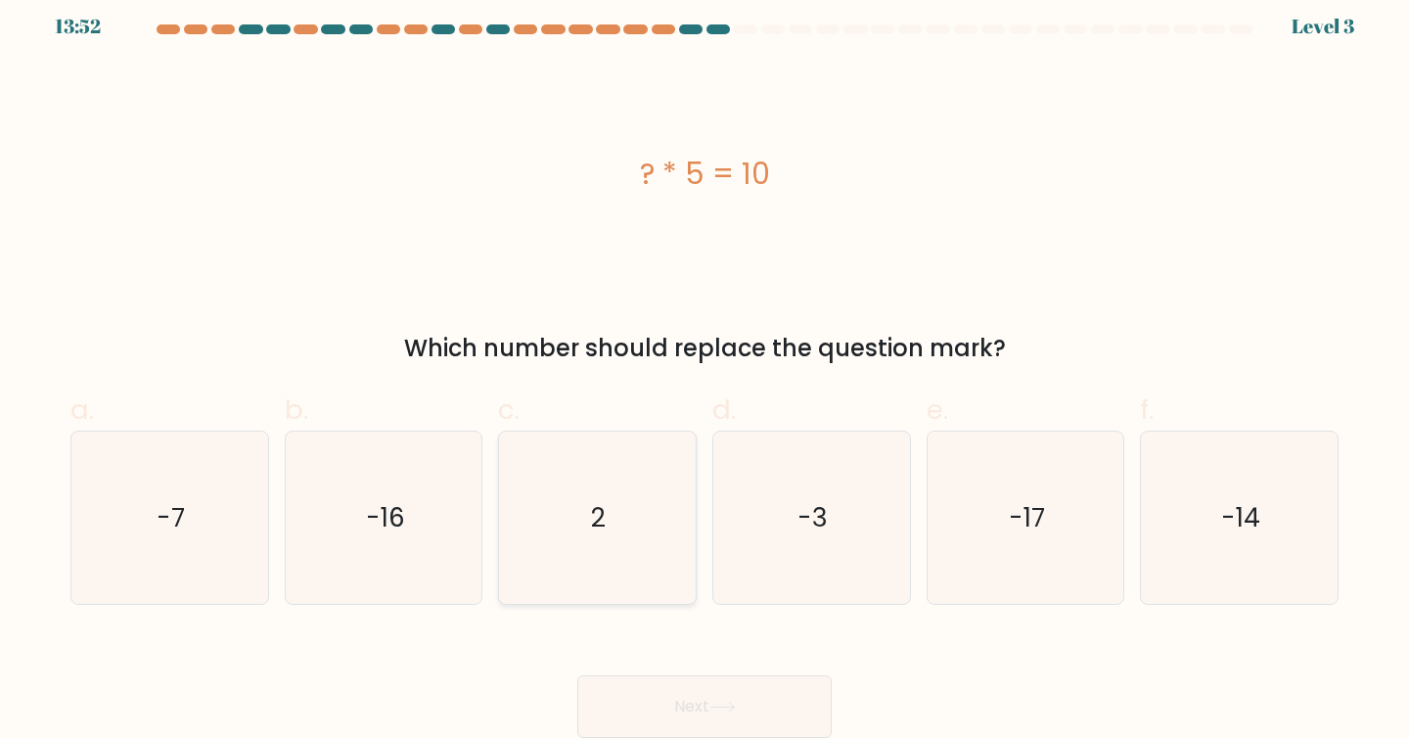
click at [588, 493] on icon "2" at bounding box center [597, 517] width 173 height 173
click at [704, 370] on input "c. 2" at bounding box center [704, 363] width 1 height 13
radio input "true"
click at [637, 704] on button "Next" at bounding box center [704, 706] width 254 height 63
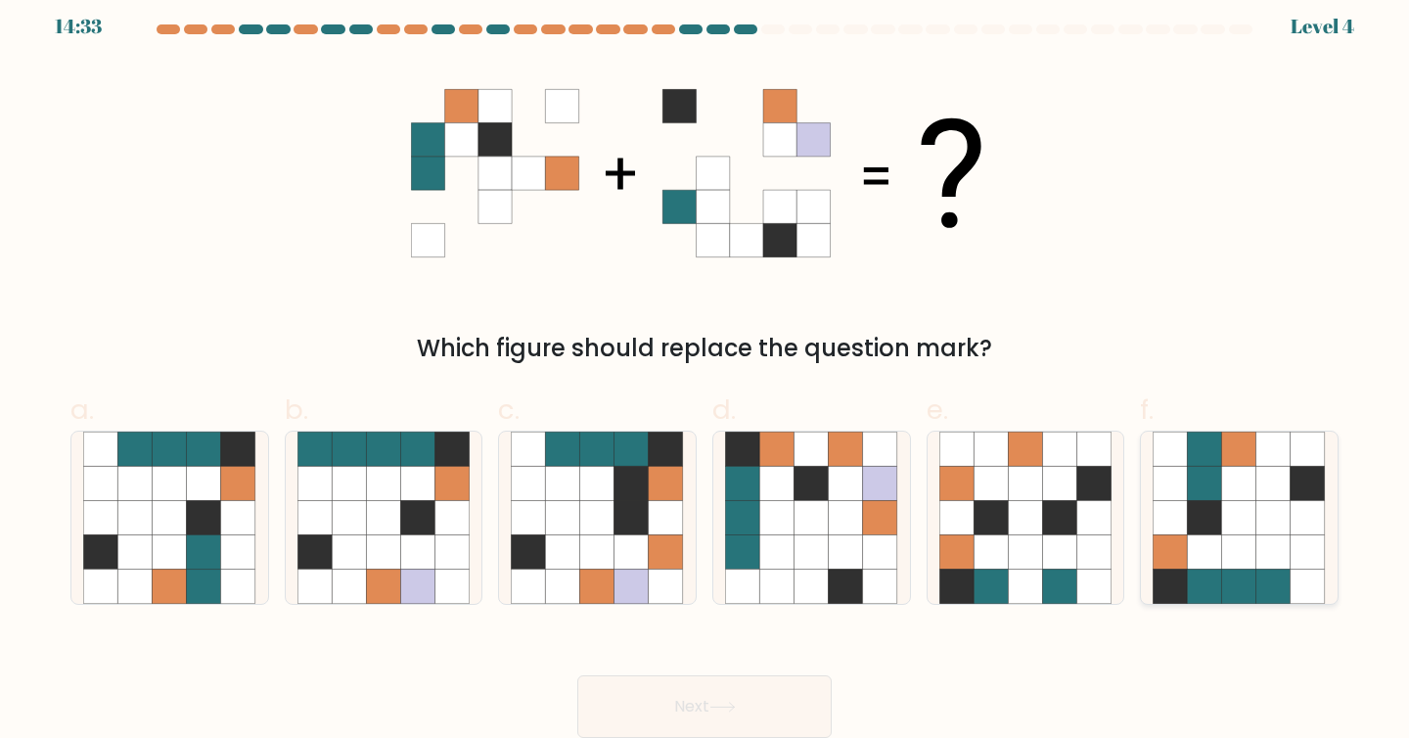
click at [1227, 504] on icon at bounding box center [1239, 517] width 34 height 34
click at [705, 370] on input "f." at bounding box center [704, 363] width 1 height 13
radio input "true"
click at [681, 699] on button "Next" at bounding box center [704, 706] width 254 height 63
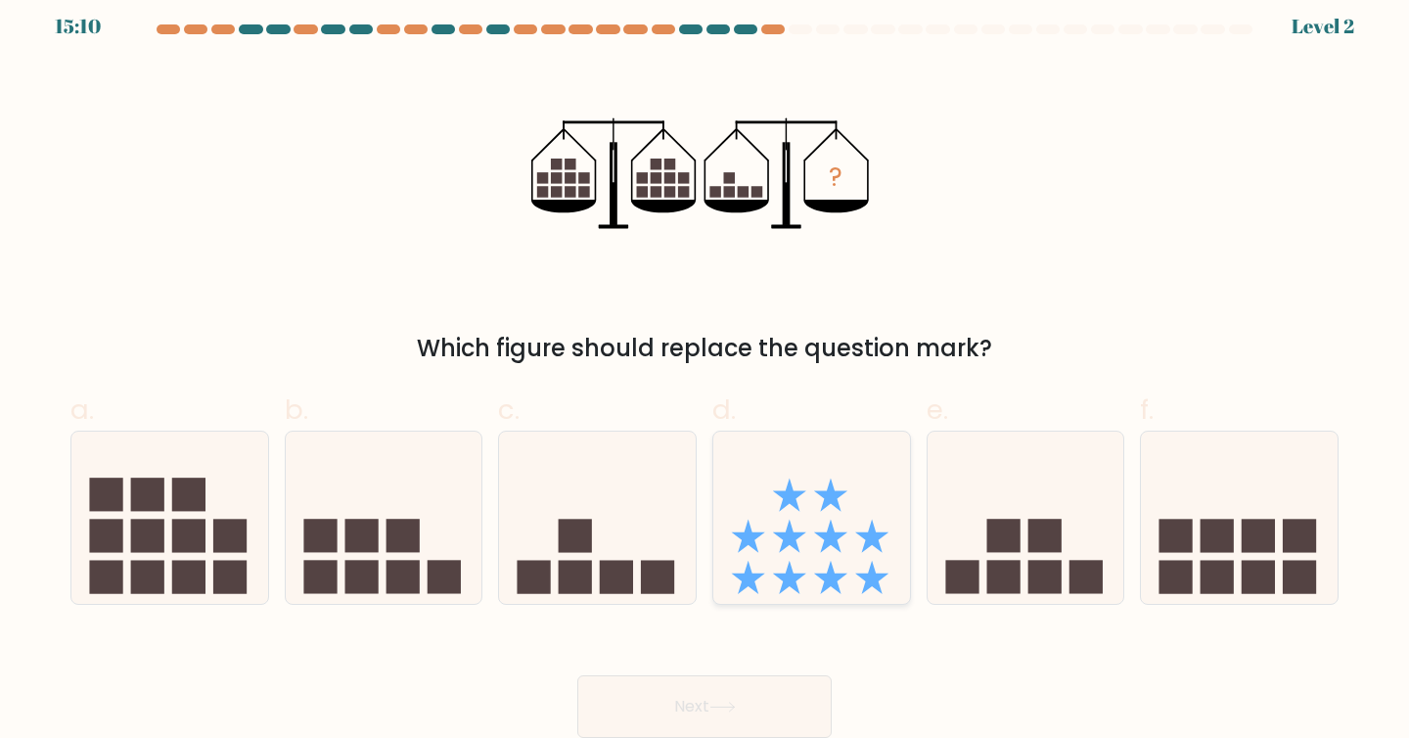
click at [857, 555] on icon at bounding box center [811, 517] width 197 height 162
click at [705, 370] on input "d." at bounding box center [704, 363] width 1 height 13
radio input "true"
click at [696, 706] on button "Next" at bounding box center [704, 706] width 254 height 63
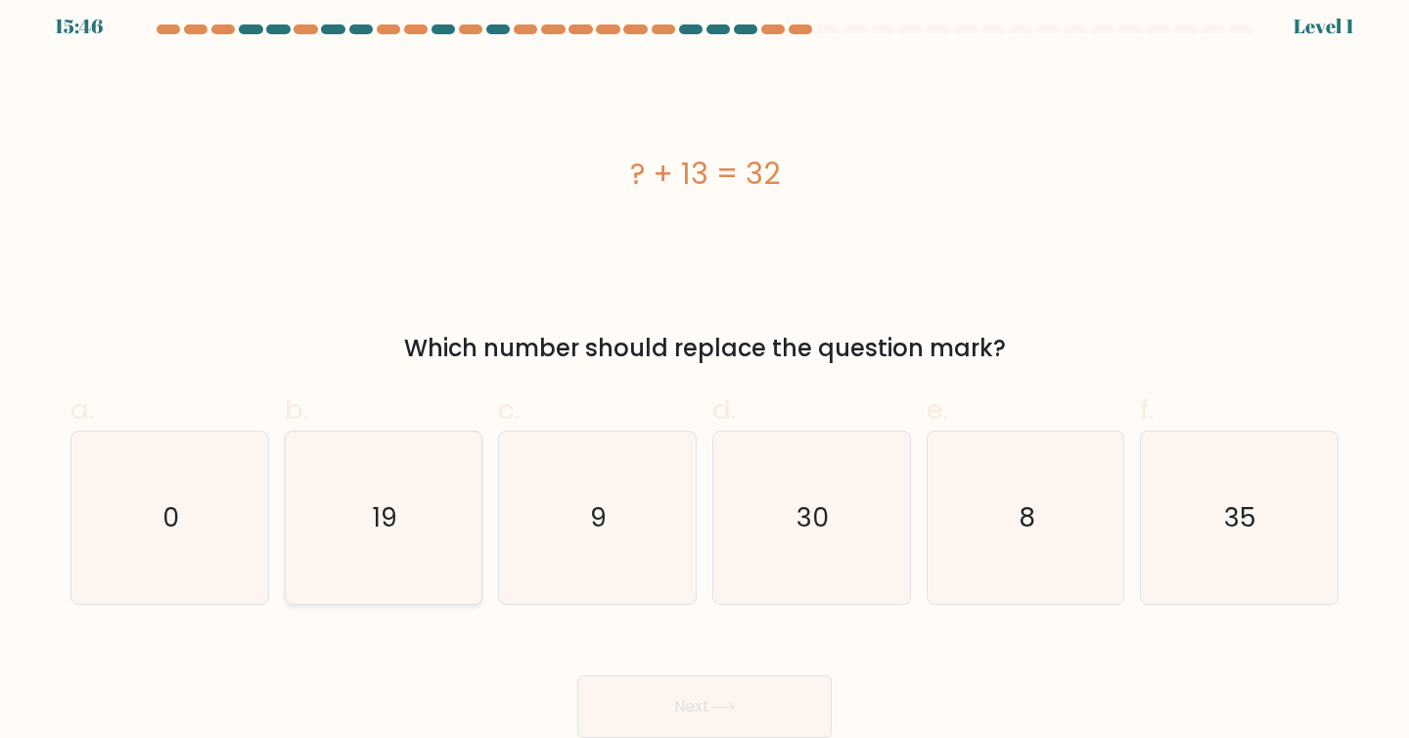
click at [430, 499] on icon "19" at bounding box center [383, 517] width 173 height 173
click at [704, 370] on input "b. 19" at bounding box center [704, 363] width 1 height 13
radio input "true"
click at [688, 710] on button "Next" at bounding box center [704, 706] width 254 height 63
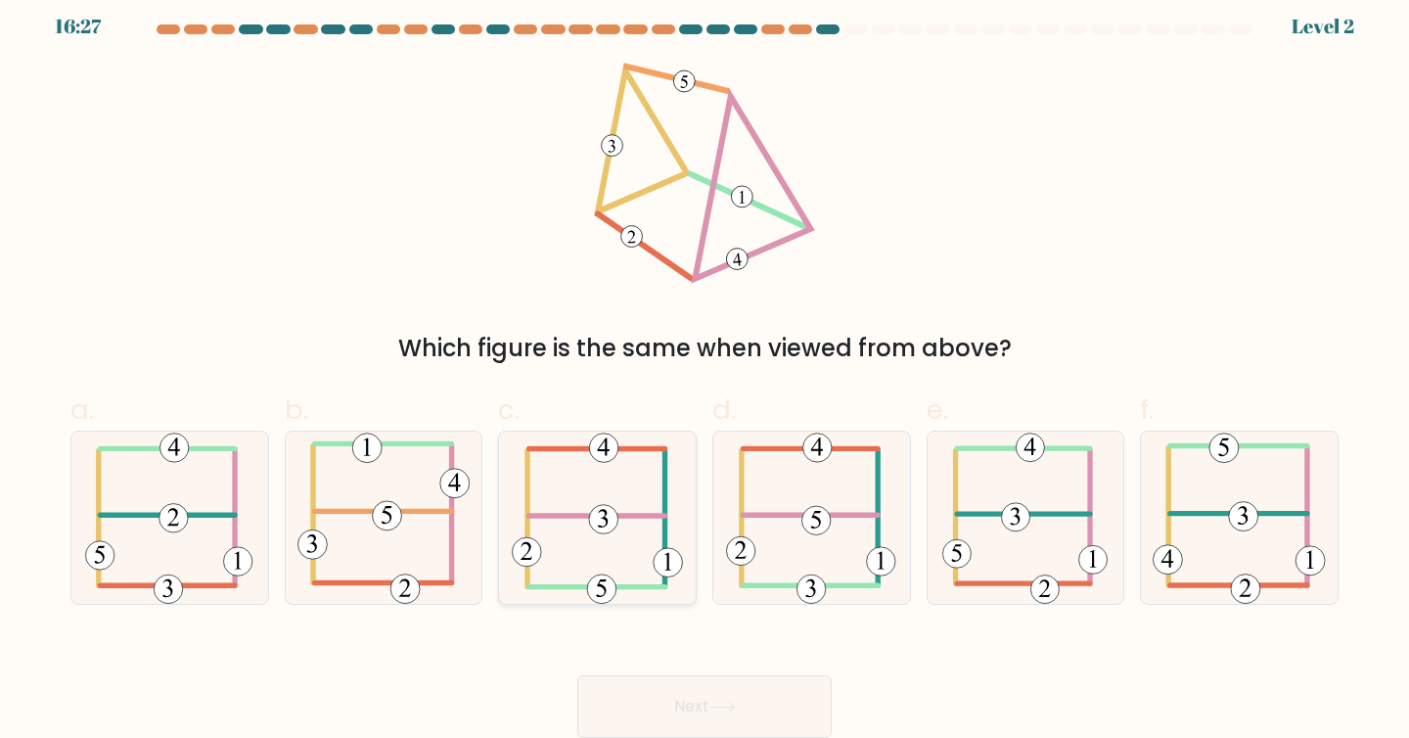
click at [574, 529] on icon at bounding box center [597, 517] width 171 height 173
click at [704, 370] on input "c." at bounding box center [704, 363] width 1 height 13
radio input "true"
click at [697, 698] on button "Next" at bounding box center [704, 706] width 254 height 63
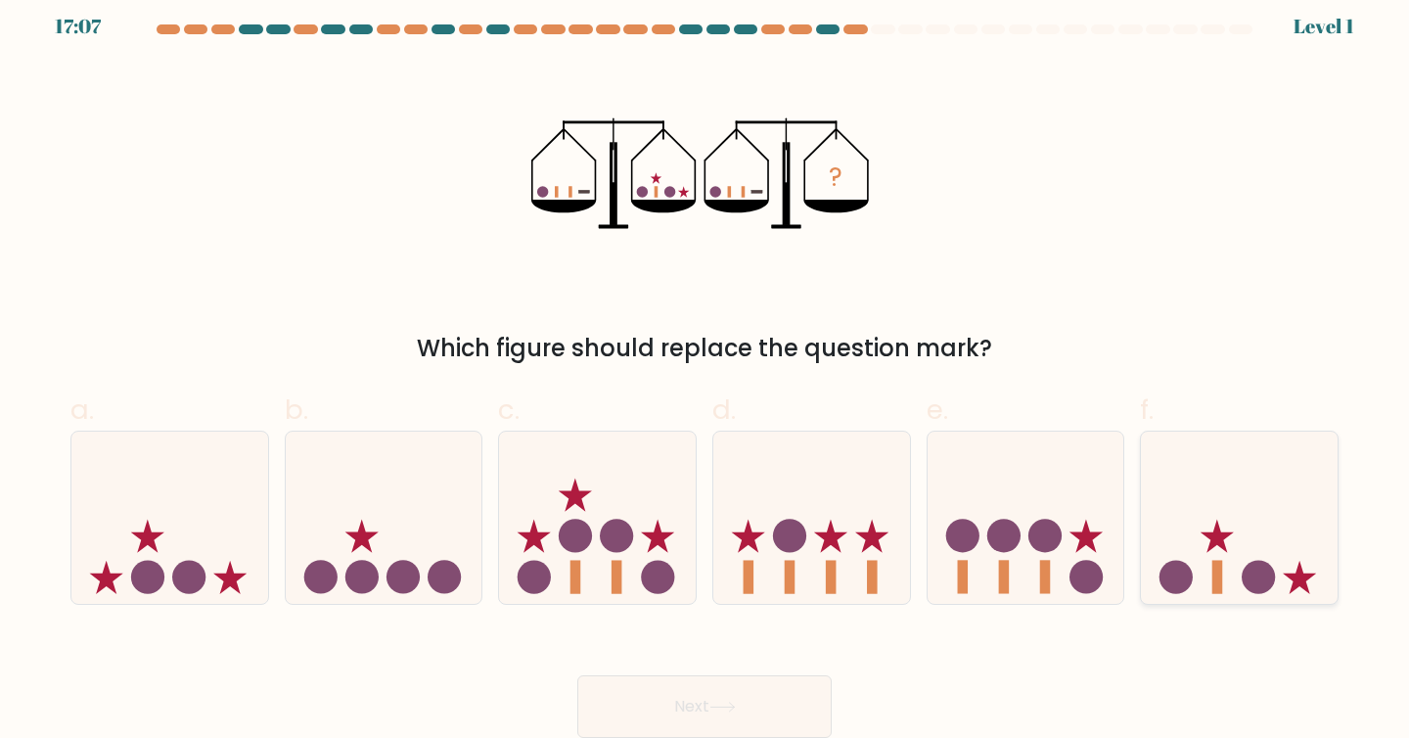
click at [1237, 542] on icon at bounding box center [1239, 517] width 197 height 162
click at [705, 370] on input "f." at bounding box center [704, 363] width 1 height 13
radio input "true"
click at [743, 717] on button "Next" at bounding box center [704, 706] width 254 height 63
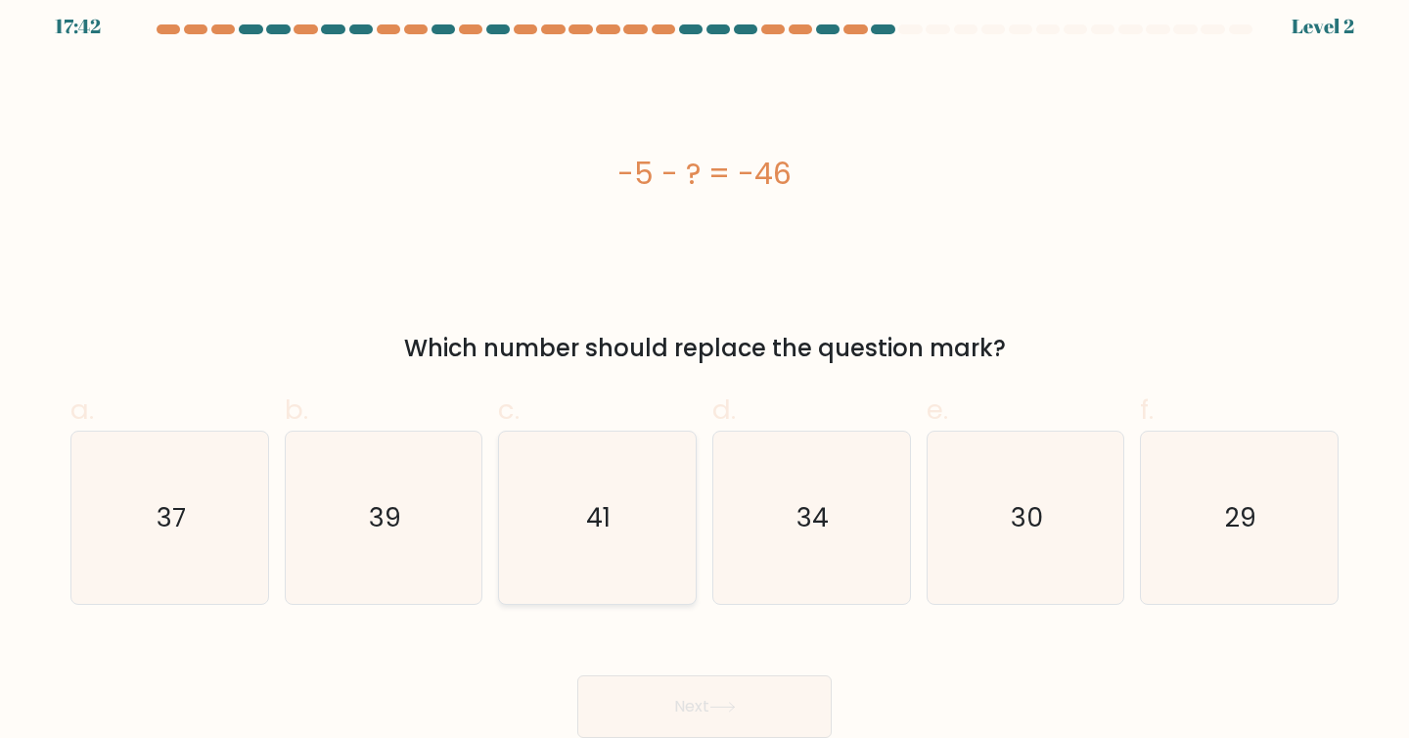
click at [594, 510] on text "41" at bounding box center [599, 517] width 24 height 36
click at [704, 370] on input "c. 41" at bounding box center [704, 363] width 1 height 13
radio input "true"
click at [605, 692] on button "Next" at bounding box center [704, 706] width 254 height 63
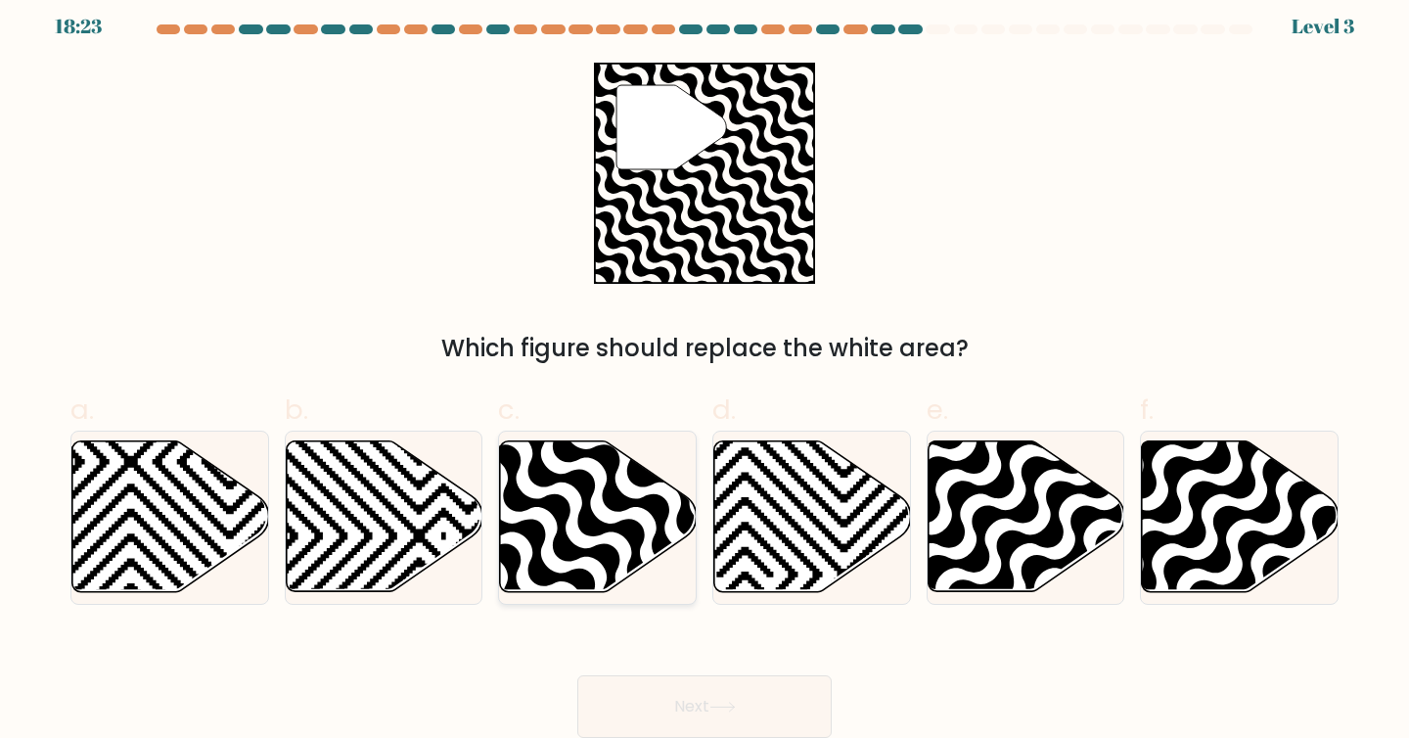
click at [565, 565] on icon at bounding box center [598, 516] width 197 height 151
click at [704, 370] on input "c." at bounding box center [704, 363] width 1 height 13
radio input "true"
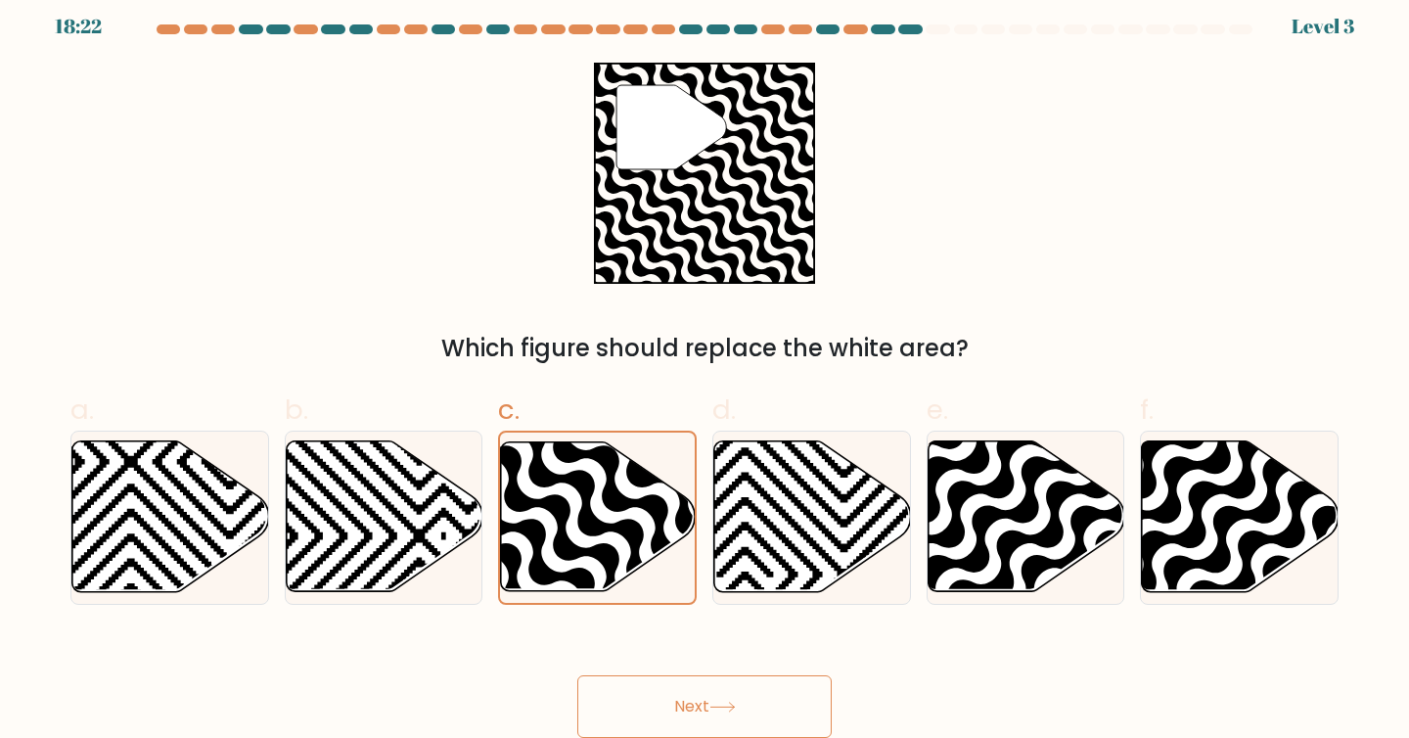
click at [638, 700] on button "Next" at bounding box center [704, 706] width 254 height 63
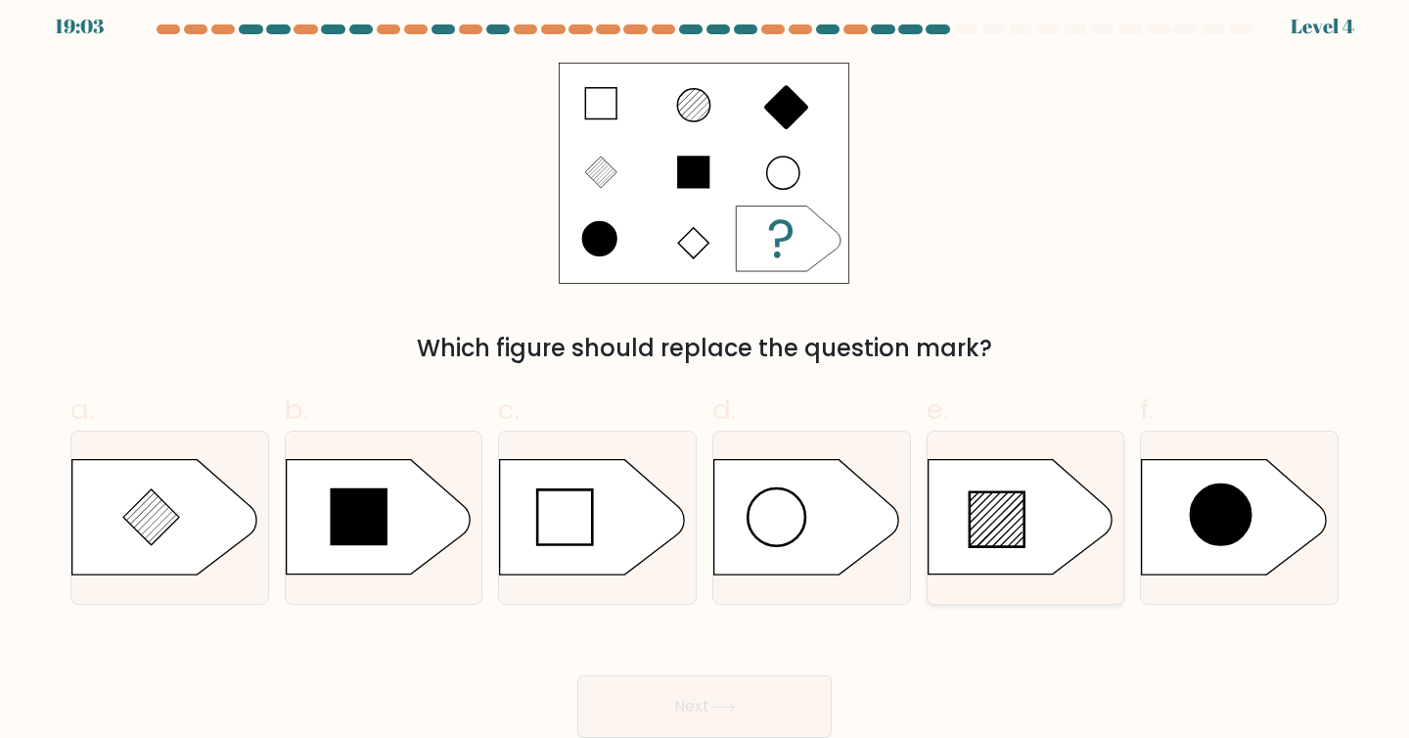
click at [1043, 492] on icon at bounding box center [1019, 517] width 184 height 114
click at [705, 370] on input "e." at bounding box center [704, 363] width 1 height 13
radio input "true"
click at [649, 707] on button "Next" at bounding box center [704, 706] width 254 height 63
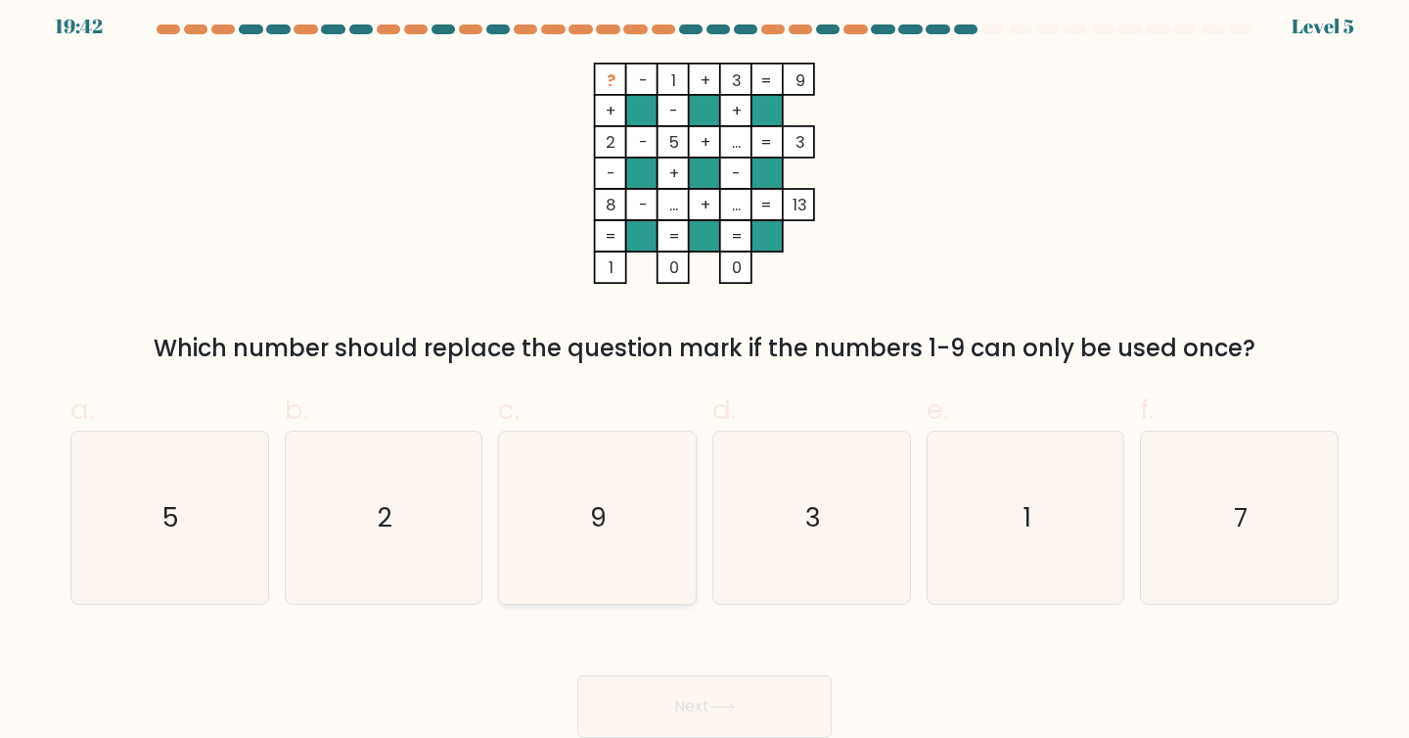
click at [585, 523] on icon "9" at bounding box center [597, 517] width 173 height 173
click at [704, 370] on input "c. 9" at bounding box center [704, 363] width 1 height 13
radio input "true"
click at [696, 704] on button "Next" at bounding box center [704, 706] width 254 height 63
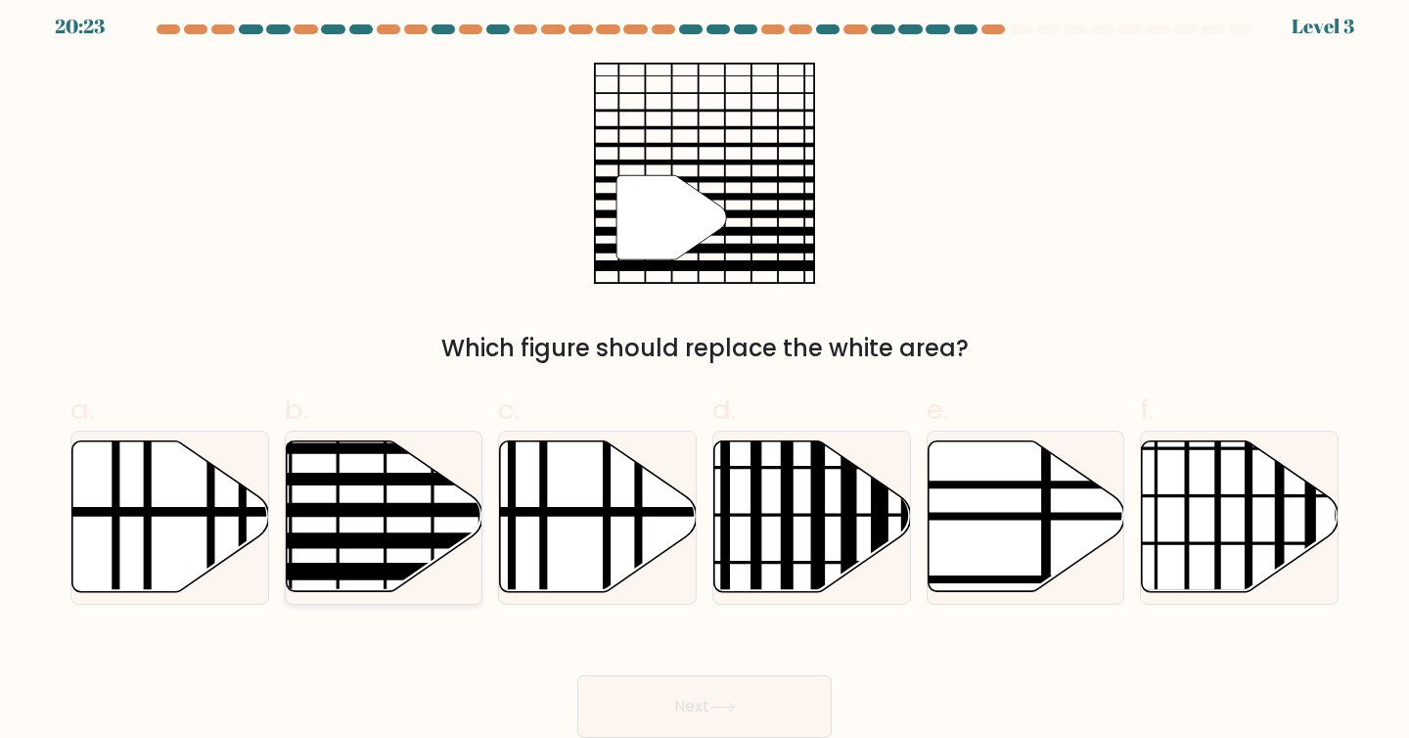
click at [432, 521] on line at bounding box center [432, 438] width 0 height 396
click at [704, 370] on input "b." at bounding box center [704, 363] width 1 height 13
radio input "true"
click at [691, 723] on button "Next" at bounding box center [704, 706] width 254 height 63
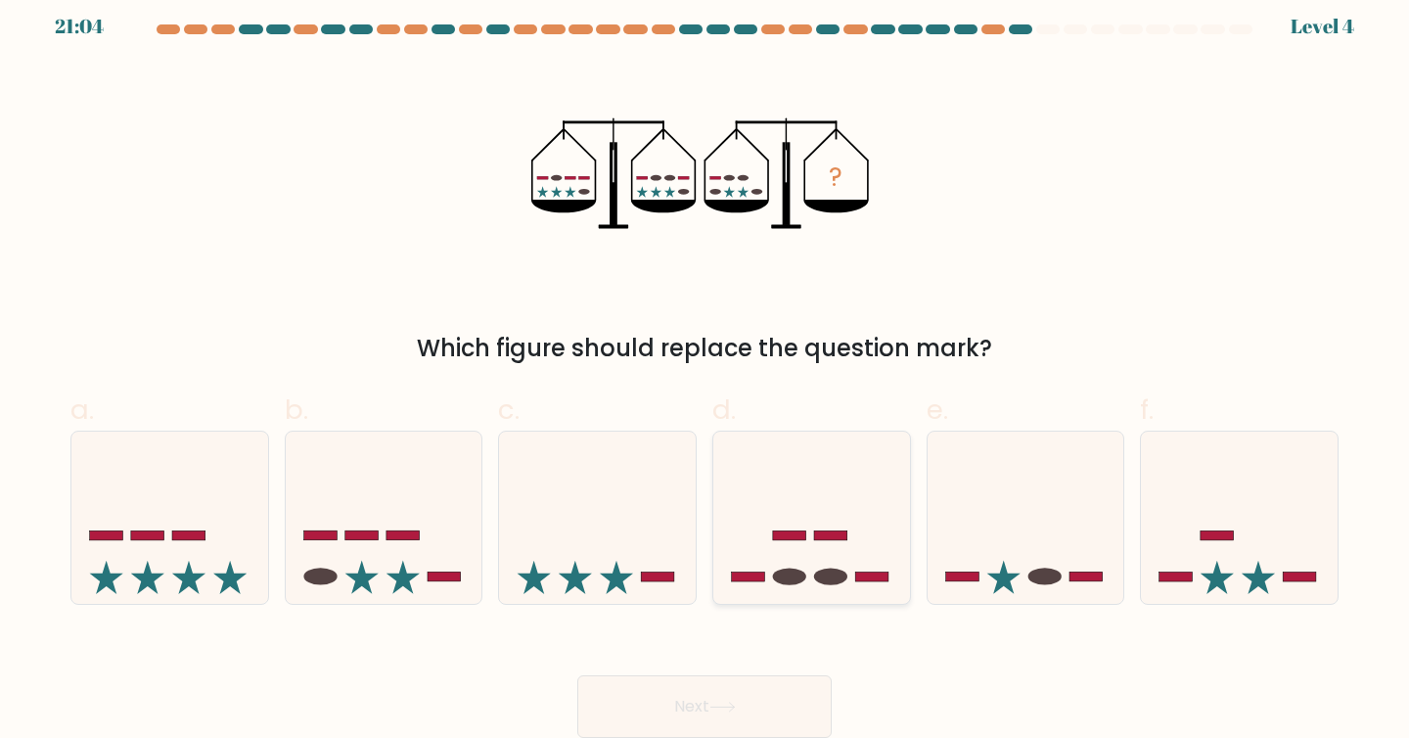
click at [786, 541] on icon at bounding box center [811, 517] width 197 height 162
click at [705, 370] on input "d." at bounding box center [704, 363] width 1 height 13
radio input "true"
click at [650, 699] on button "Next" at bounding box center [704, 706] width 254 height 63
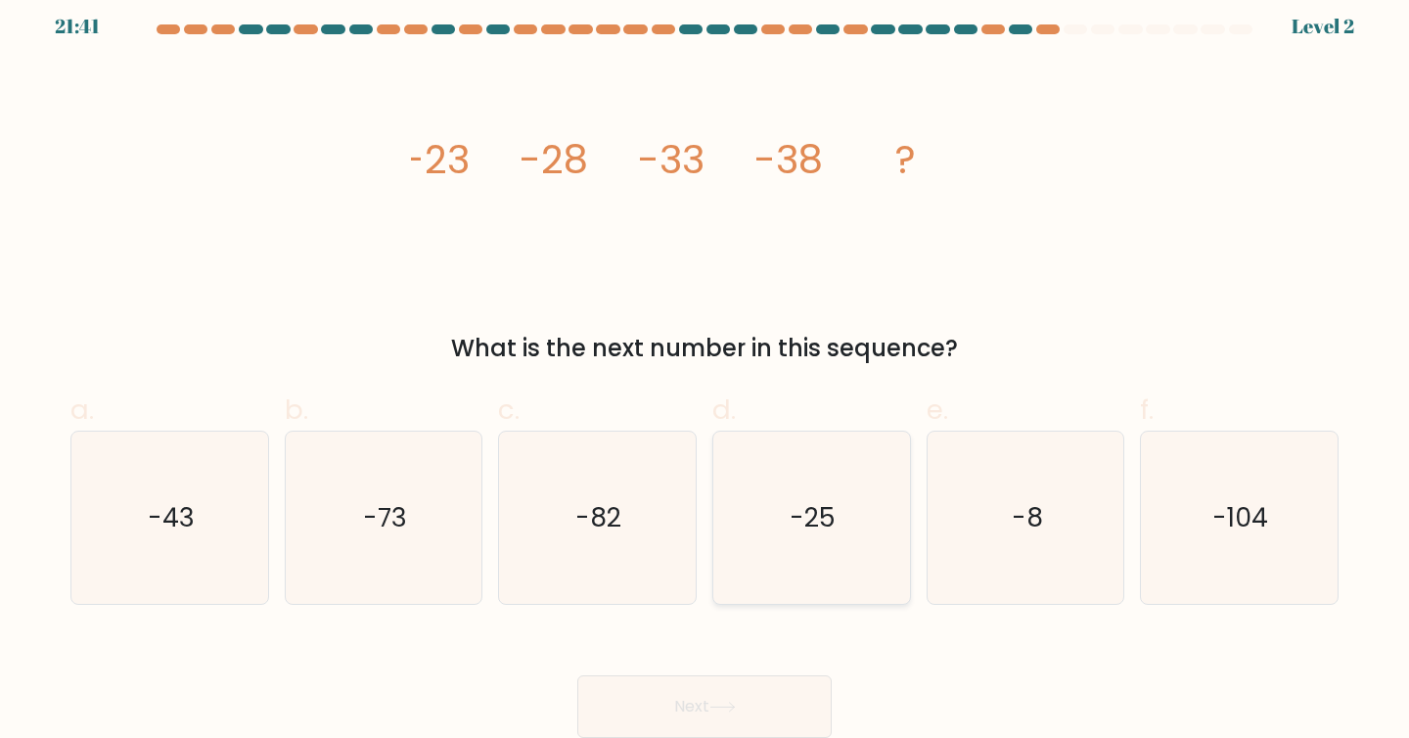
click at [837, 480] on icon "-25" at bounding box center [811, 517] width 173 height 173
click at [705, 370] on input "d. -25" at bounding box center [704, 363] width 1 height 13
radio input "true"
click at [711, 701] on button "Next" at bounding box center [704, 706] width 254 height 63
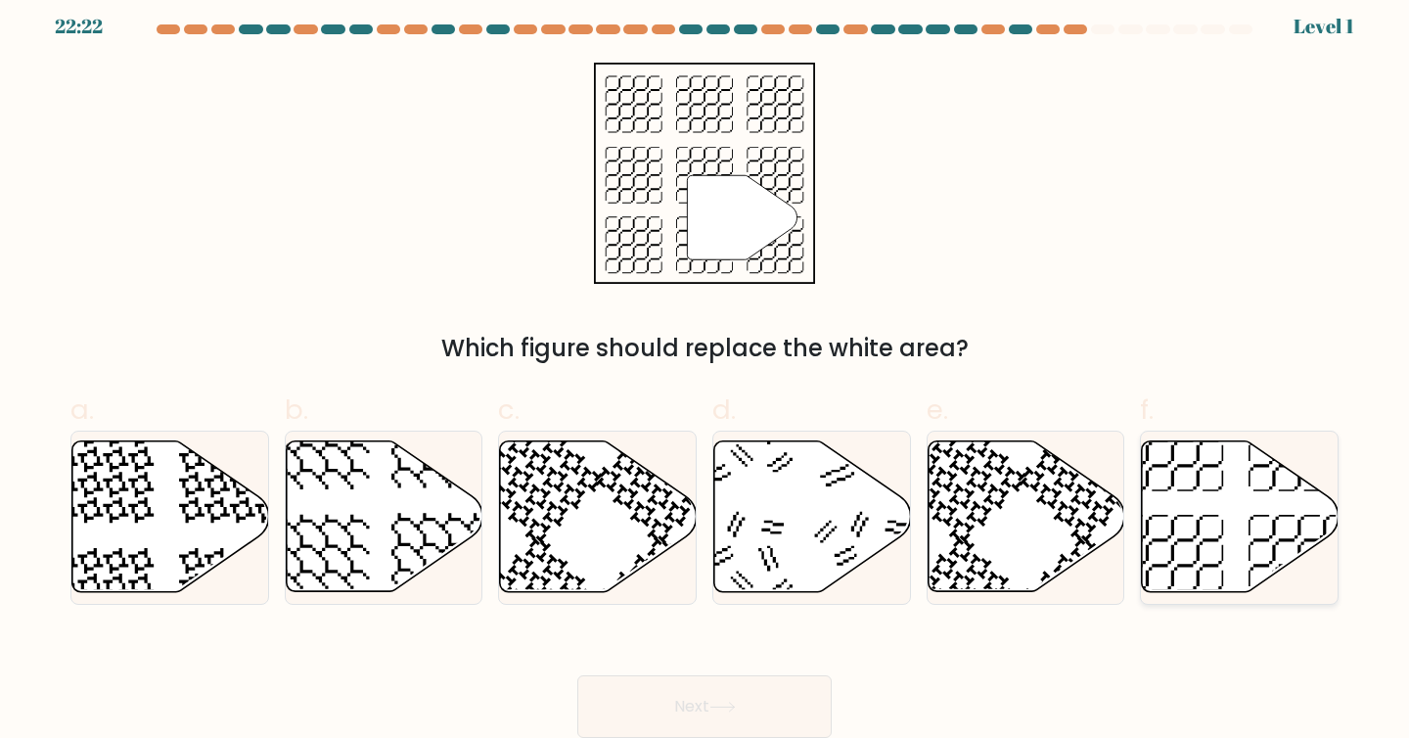
click at [1252, 550] on icon at bounding box center [1240, 516] width 197 height 151
click at [705, 370] on input "f." at bounding box center [704, 363] width 1 height 13
radio input "true"
click at [753, 692] on button "Next" at bounding box center [704, 706] width 254 height 63
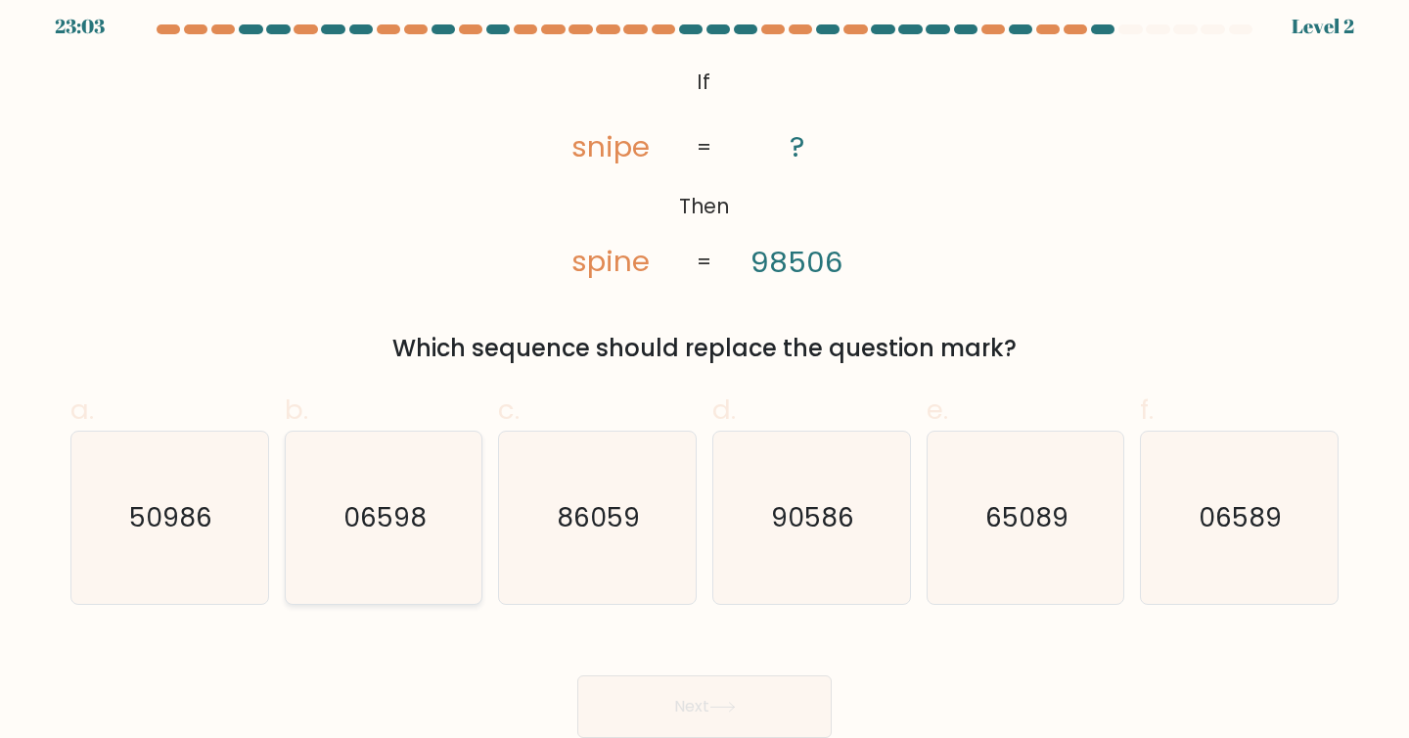
click at [388, 547] on icon "06598" at bounding box center [383, 517] width 173 height 173
click at [704, 370] on input "b. 06598" at bounding box center [704, 363] width 1 height 13
radio input "true"
click at [623, 702] on button "Next" at bounding box center [704, 706] width 254 height 63
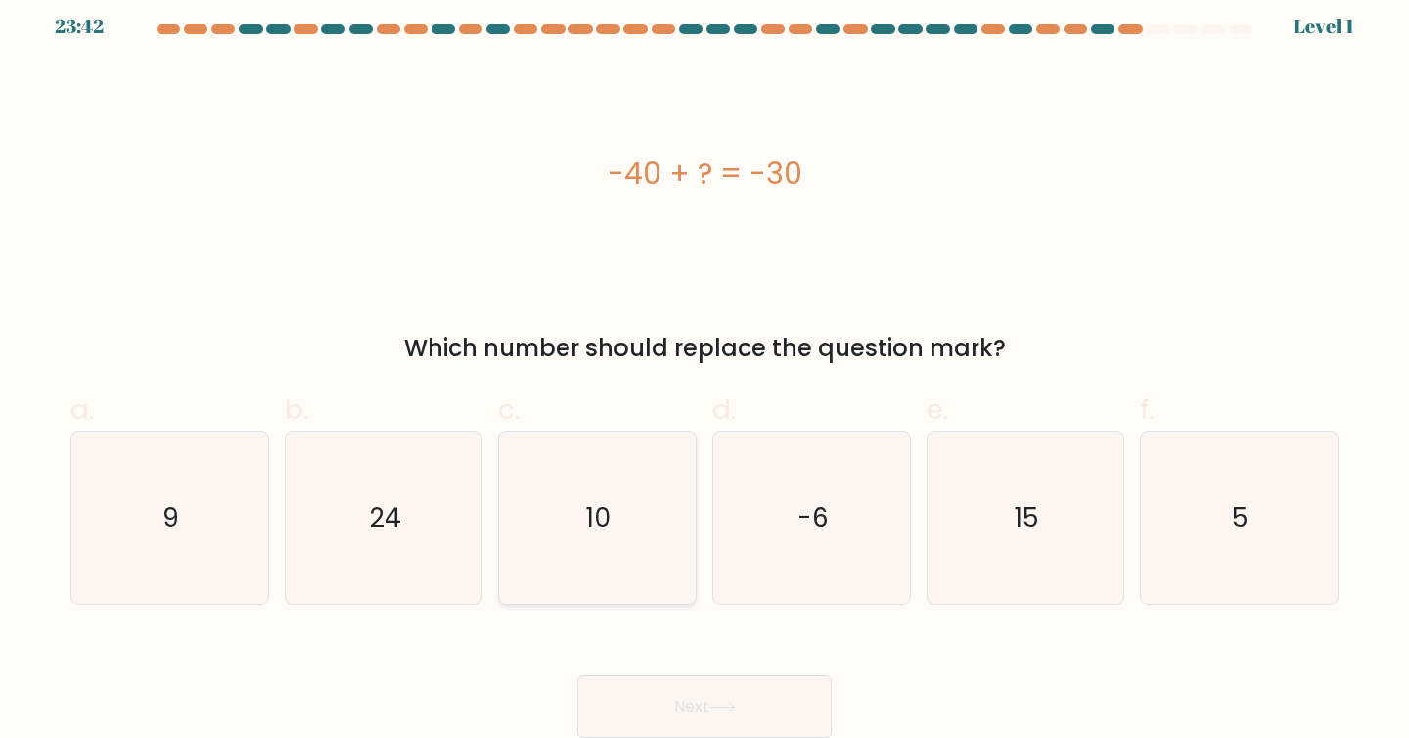
click at [566, 520] on icon "10" at bounding box center [597, 517] width 173 height 173
click at [704, 370] on input "c. 10" at bounding box center [704, 363] width 1 height 13
radio input "true"
click at [682, 701] on button "Next" at bounding box center [704, 706] width 254 height 63
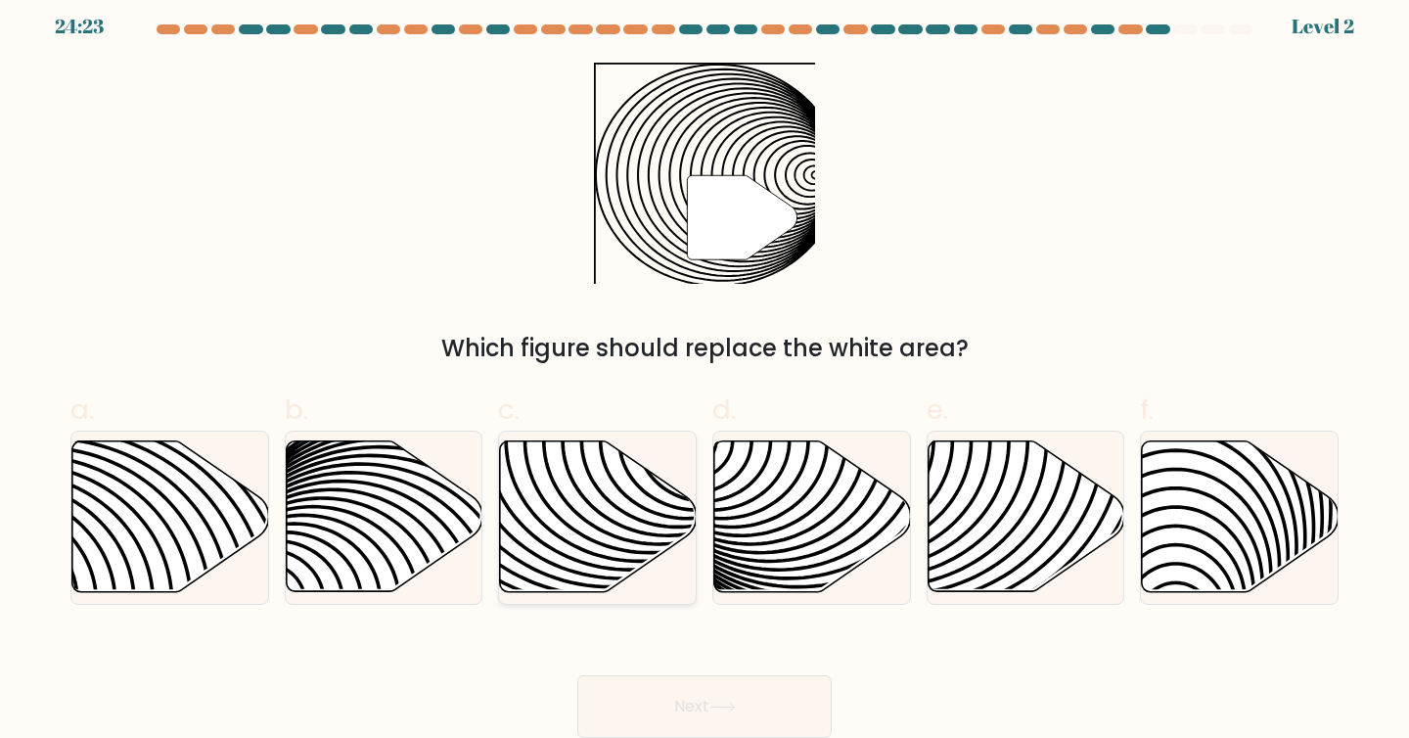
click at [594, 489] on icon at bounding box center [598, 516] width 197 height 151
click at [704, 370] on input "c." at bounding box center [704, 363] width 1 height 13
radio input "true"
click at [693, 698] on button "Next" at bounding box center [704, 706] width 254 height 63
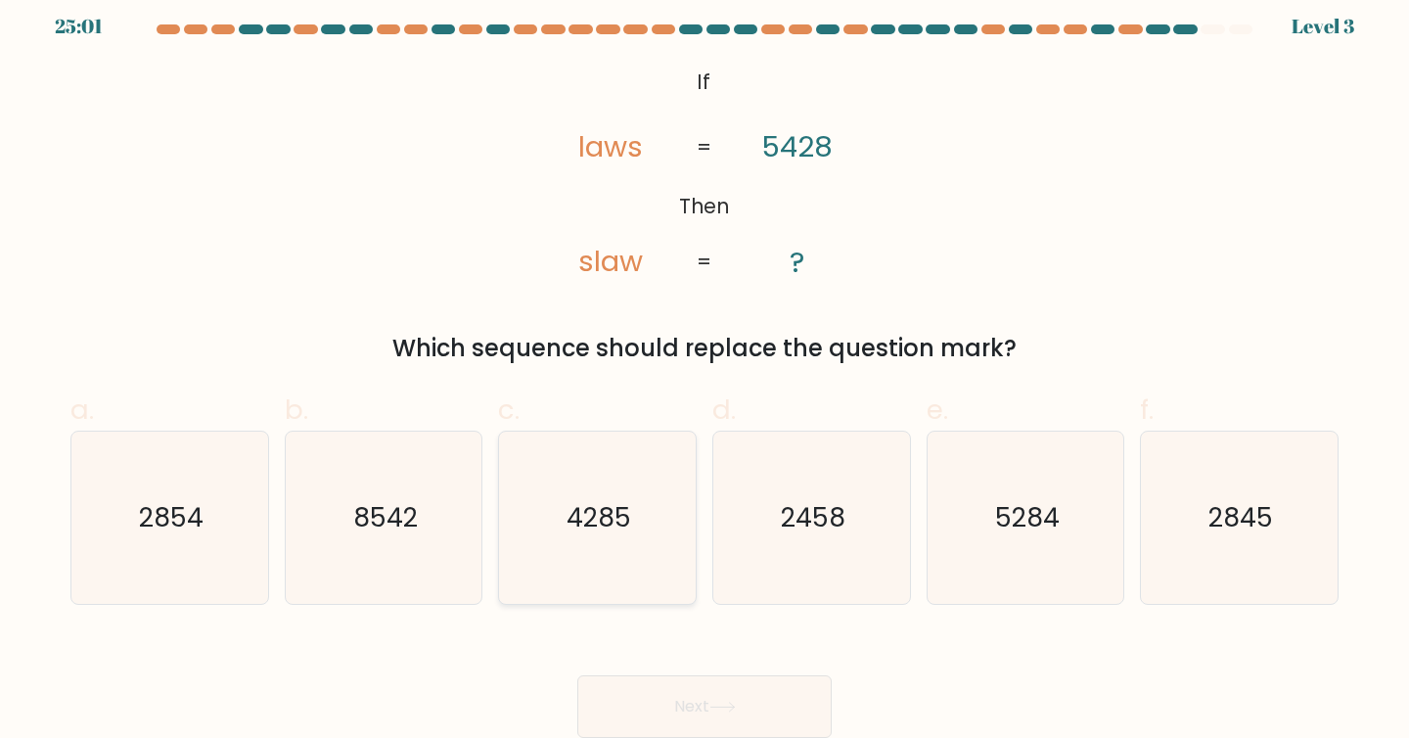
click at [548, 563] on icon "4285" at bounding box center [597, 517] width 173 height 173
click at [704, 370] on input "c. 4285" at bounding box center [704, 363] width 1 height 13
radio input "true"
click at [662, 704] on button "Next" at bounding box center [704, 706] width 254 height 63
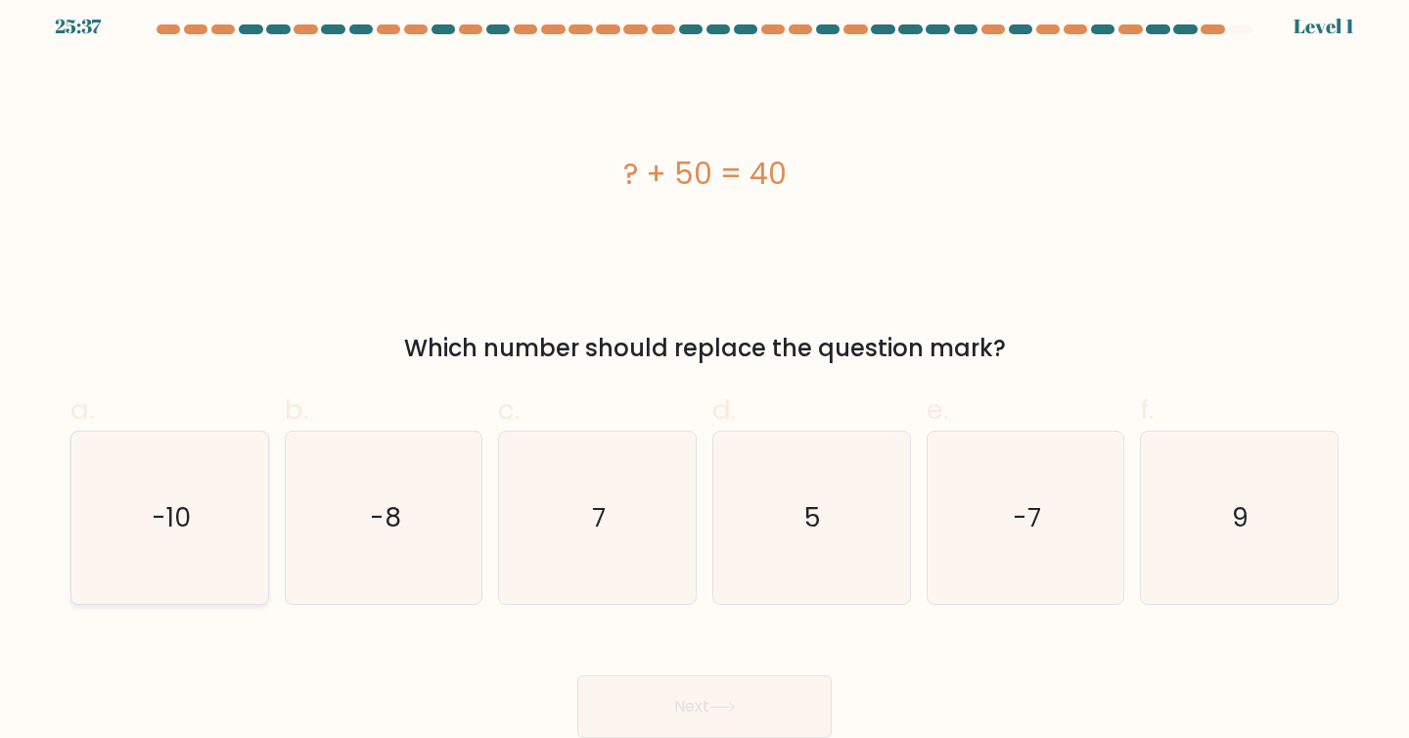
click at [146, 505] on icon "-10" at bounding box center [169, 517] width 173 height 173
click at [704, 370] on input "a. -10" at bounding box center [704, 363] width 1 height 13
radio input "true"
click at [623, 701] on button "Next" at bounding box center [704, 706] width 254 height 63
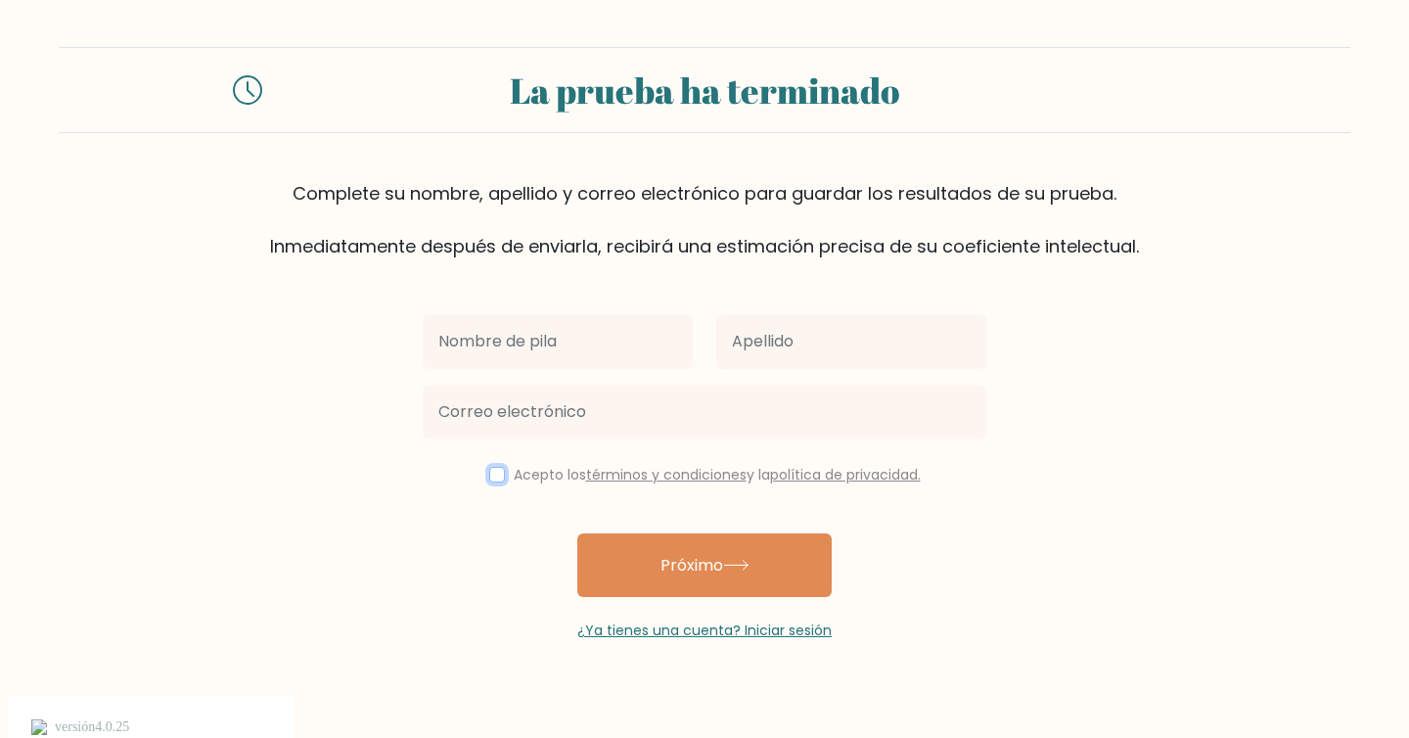
click at [494, 473] on input "checkbox" at bounding box center [497, 475] width 16 height 16
checkbox input "true"
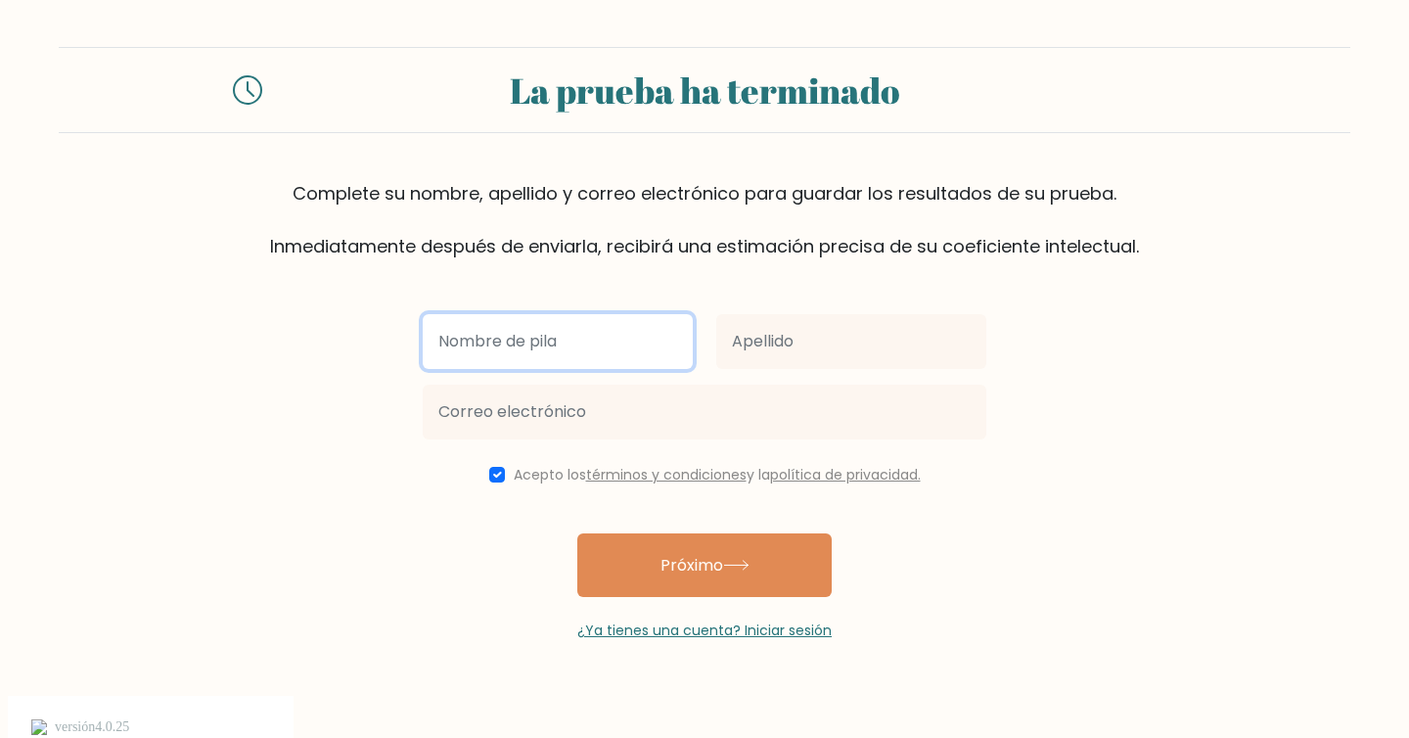
click at [555, 343] on input "text" at bounding box center [558, 341] width 270 height 55
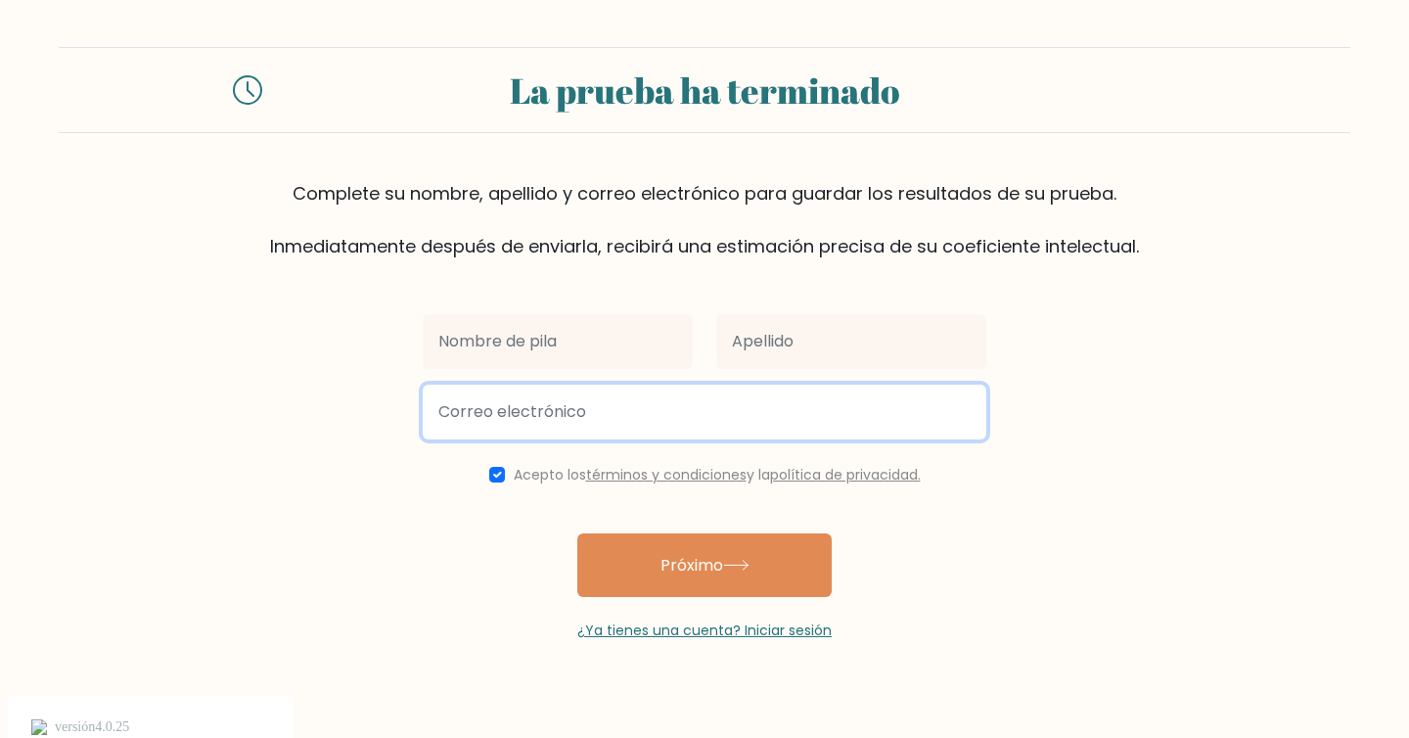
click at [469, 411] on input "email" at bounding box center [705, 411] width 564 height 55
type input "cristianesosa@gmail.com"
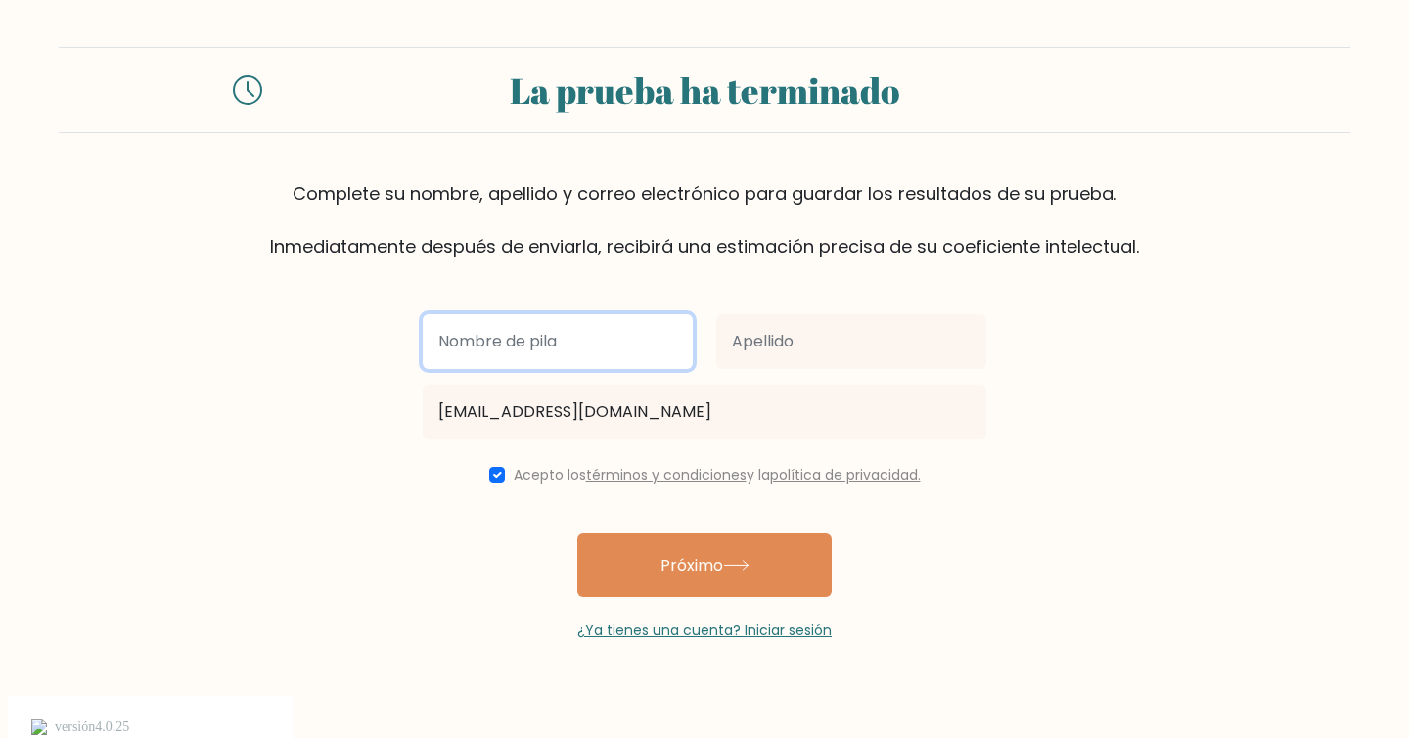
click at [563, 348] on input "text" at bounding box center [558, 341] width 270 height 55
type input "Cristian"
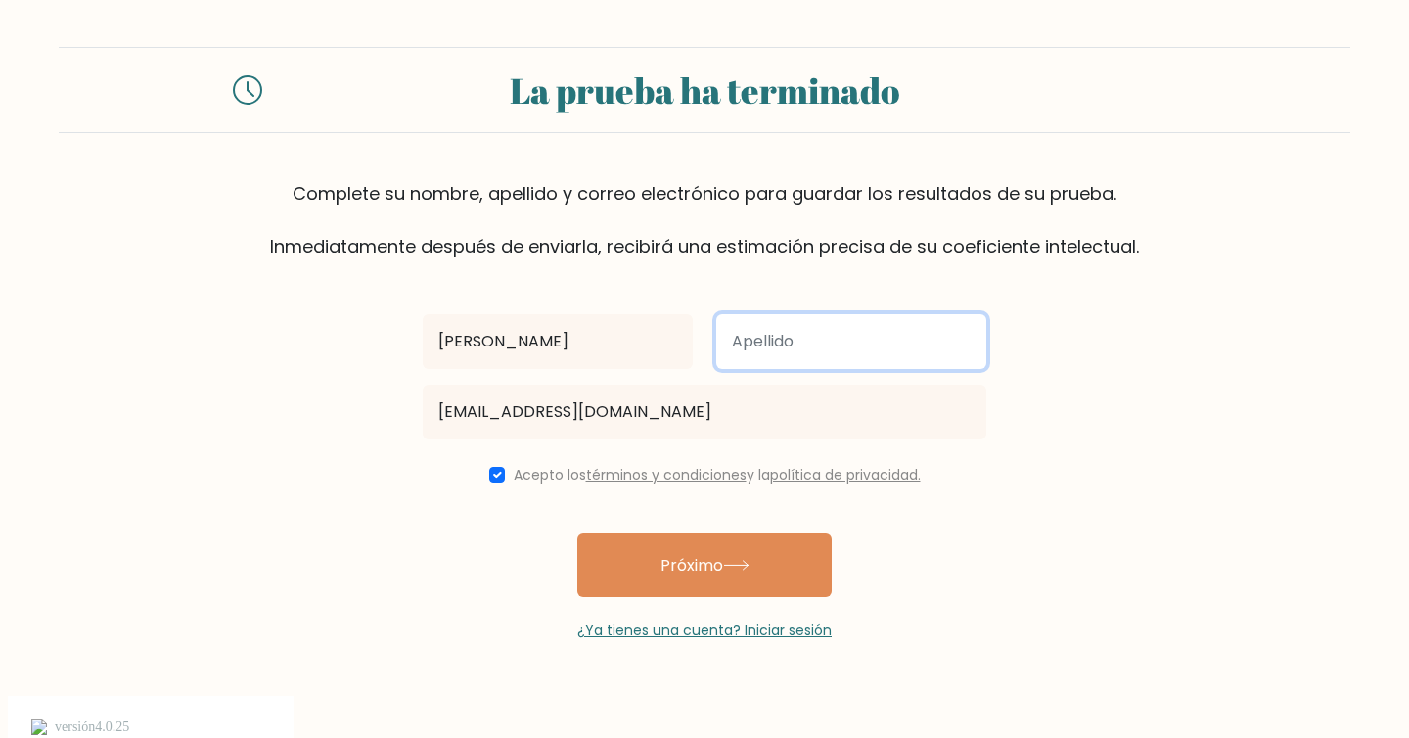
click at [754, 343] on input "text" at bounding box center [851, 341] width 270 height 55
type input "Sosa"
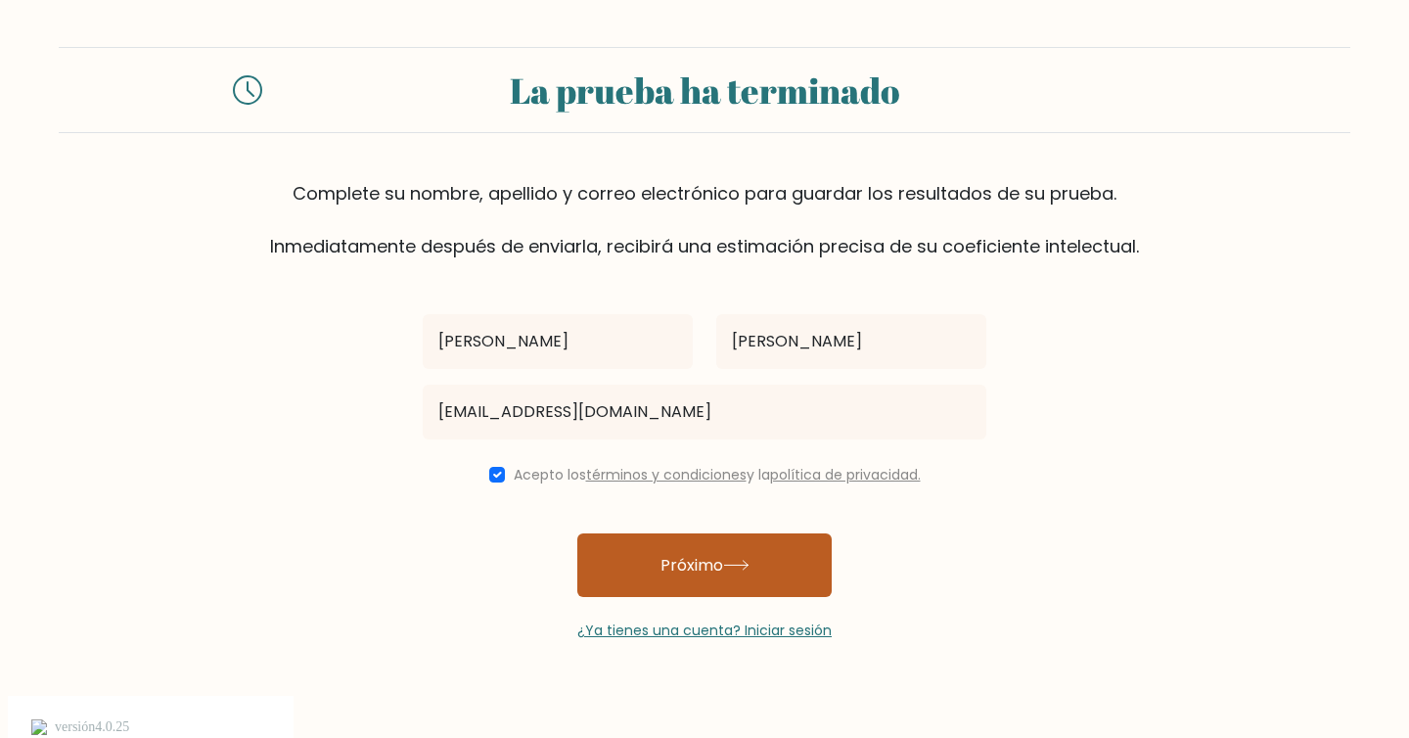
click at [671, 575] on font "Próximo" at bounding box center [691, 565] width 63 height 23
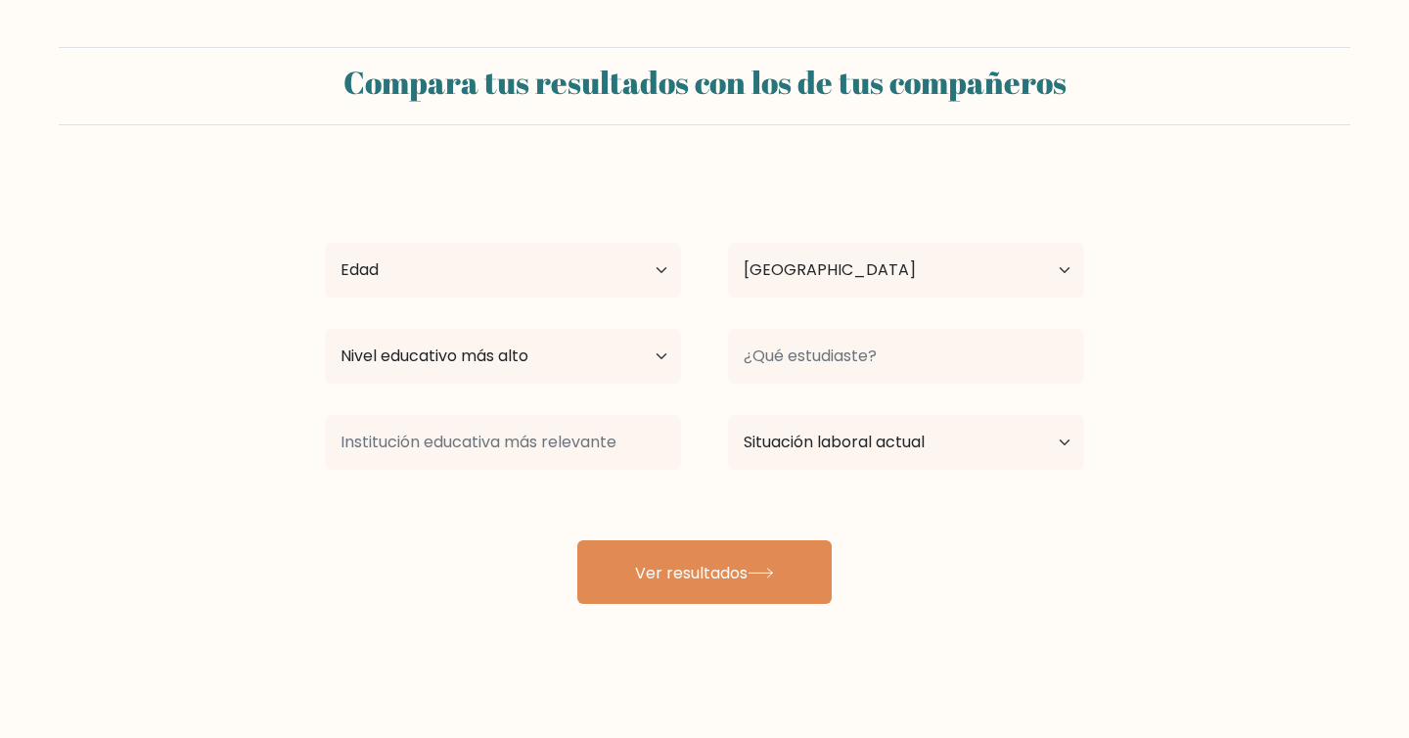
select select "AR"
